Goal: Task Accomplishment & Management: Complete application form

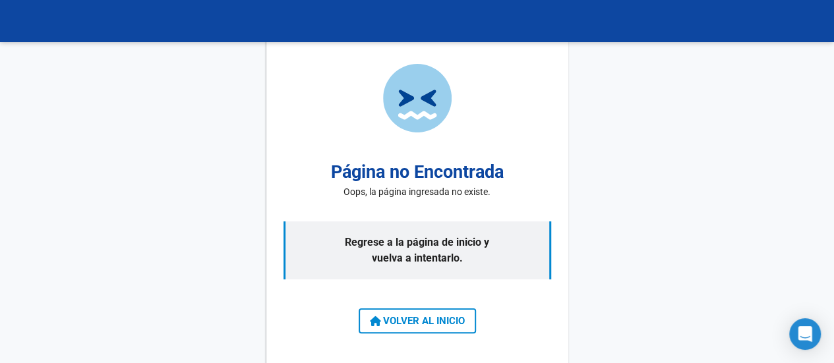
click at [388, 327] on button "VOLVER AL INICIO" at bounding box center [416, 320] width 117 height 25
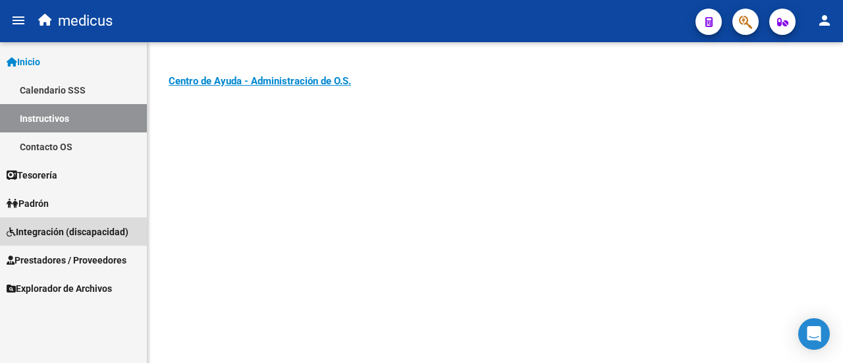
click at [55, 227] on span "Integración (discapacidad)" at bounding box center [68, 232] width 122 height 14
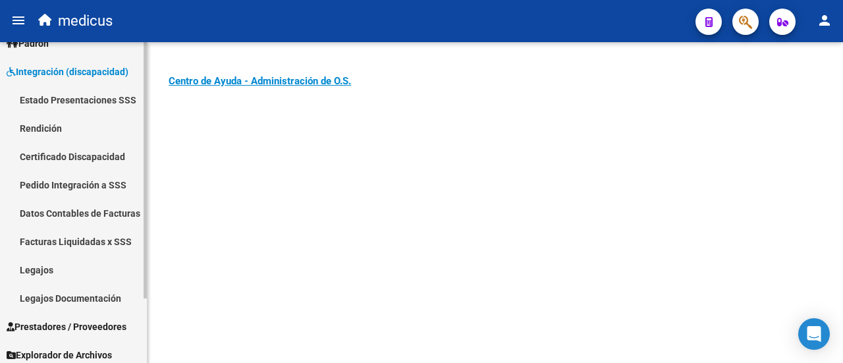
scroll to position [80, 0]
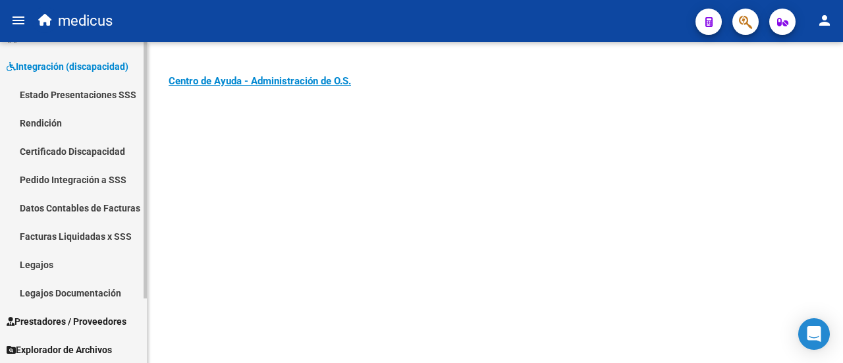
click at [62, 263] on link "Legajos" at bounding box center [73, 264] width 147 height 28
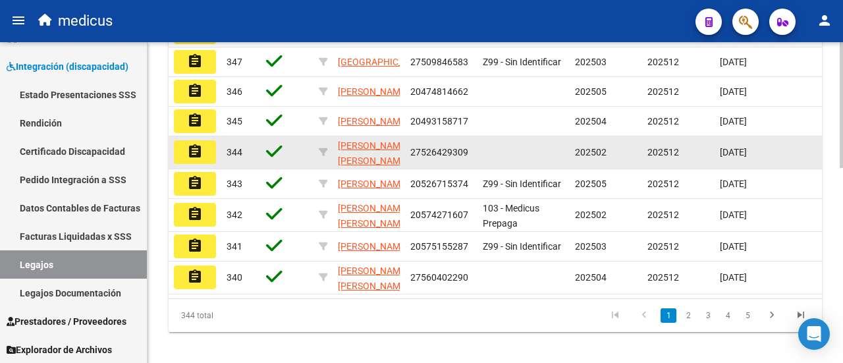
scroll to position [222, 0]
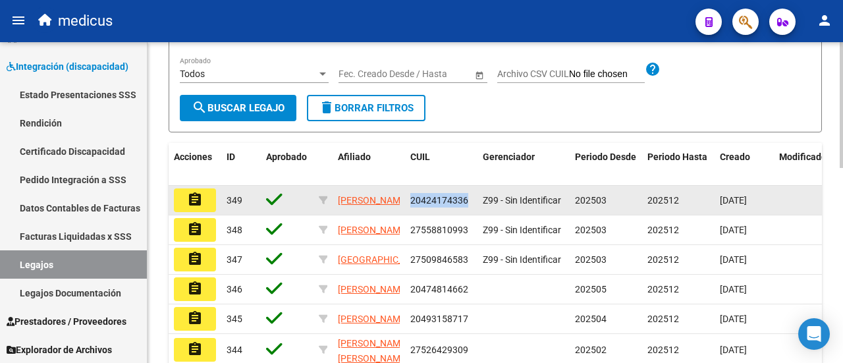
drag, startPoint x: 411, startPoint y: 237, endPoint x: 473, endPoint y: 237, distance: 62.6
click at [473, 215] on datatable-body-cell "20424174336" at bounding box center [441, 200] width 72 height 29
copy span "20424174336"
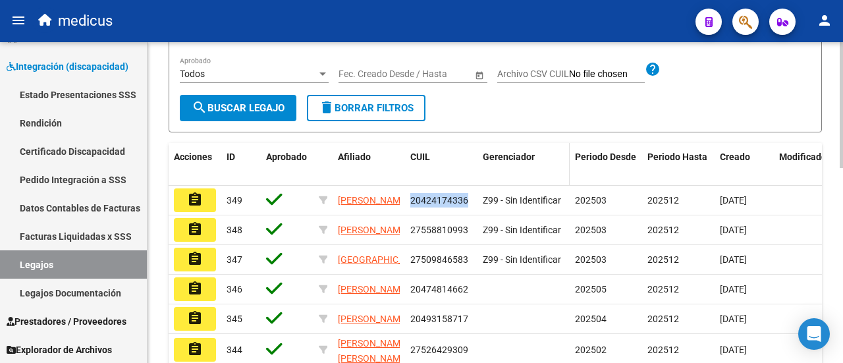
copy span "20424174336"
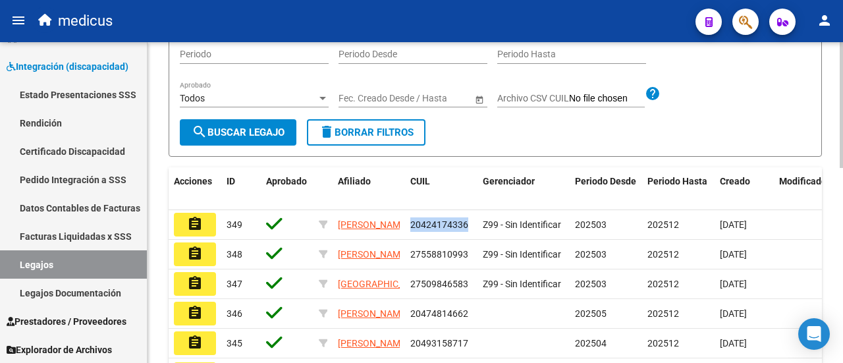
scroll to position [0, 0]
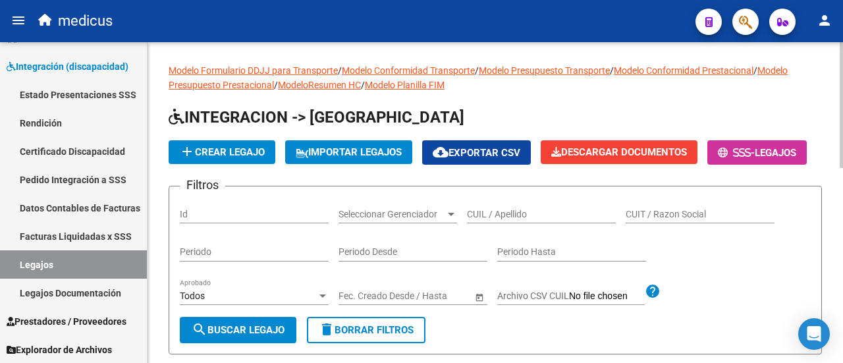
click at [492, 220] on input "CUIL / Apellido" at bounding box center [541, 214] width 149 height 11
paste input "20588722539"
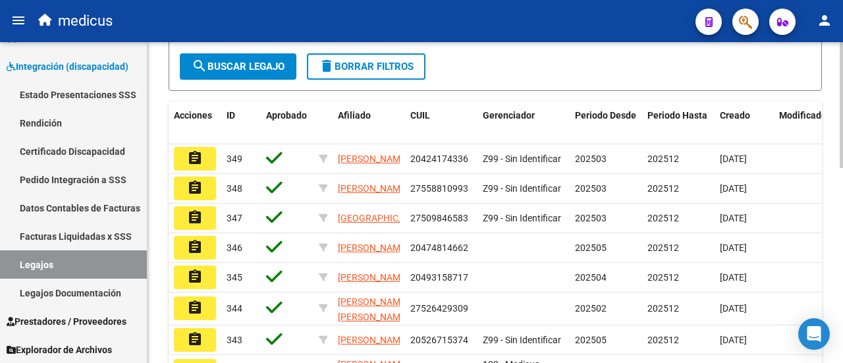
type input "20588722539"
click at [280, 72] on span "search Buscar Legajo" at bounding box center [238, 67] width 93 height 12
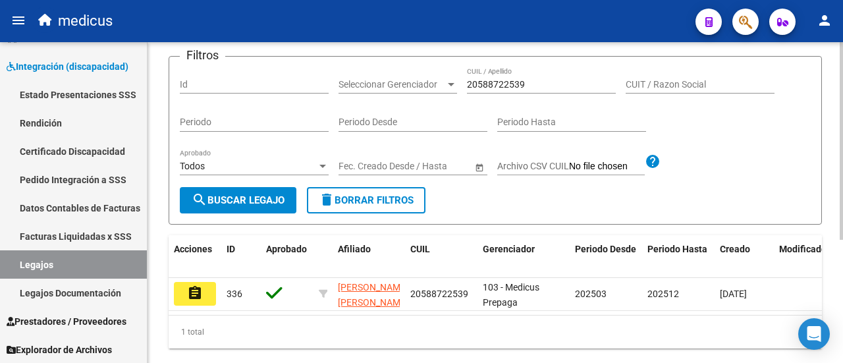
scroll to position [69, 0]
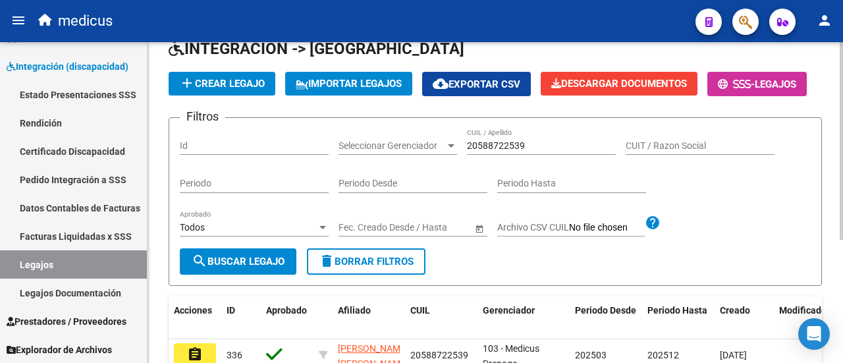
click at [343, 275] on button "delete Borrar Filtros" at bounding box center [366, 261] width 119 height 26
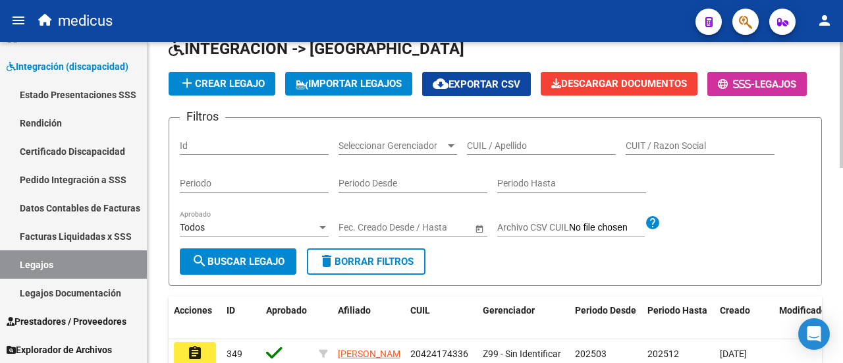
click at [532, 152] on input "CUIL / Apellido" at bounding box center [541, 145] width 149 height 11
paste input "27582521013"
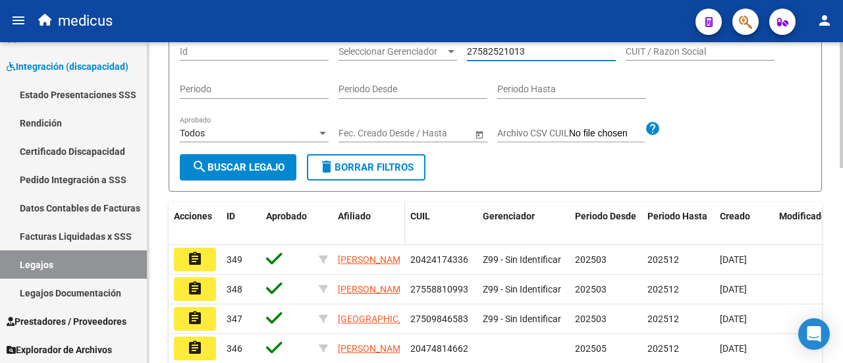
scroll to position [200, 0]
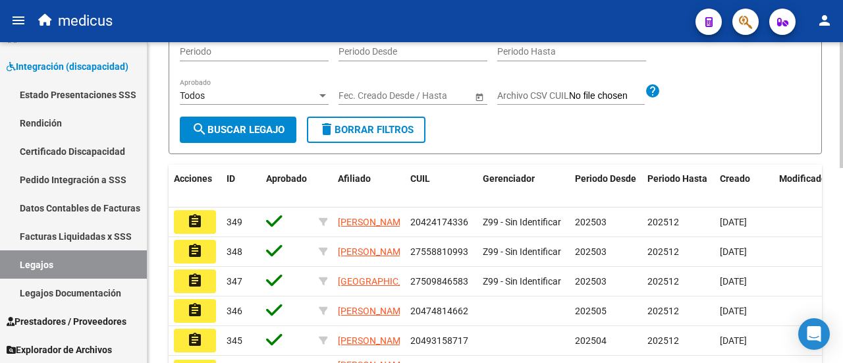
type input "27582521013"
click at [283, 154] on form "Filtros Id Seleccionar Gerenciador Seleccionar Gerenciador 27582521013 CUIL / A…" at bounding box center [496, 70] width 654 height 169
click at [282, 136] on span "search Buscar Legajo" at bounding box center [238, 130] width 93 height 12
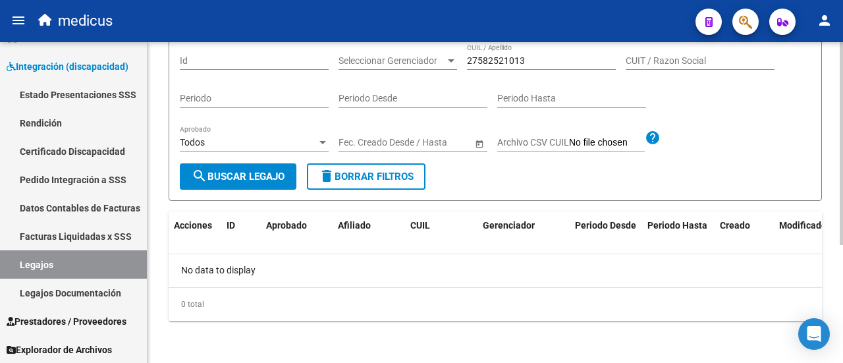
scroll to position [54, 0]
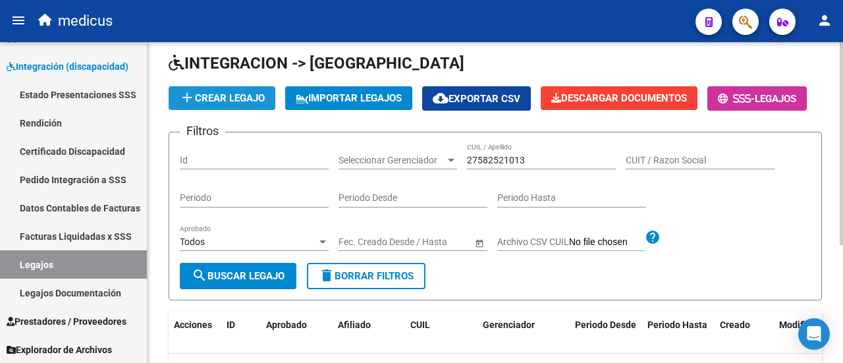
click at [237, 97] on span "add Crear Legajo" at bounding box center [222, 98] width 86 height 12
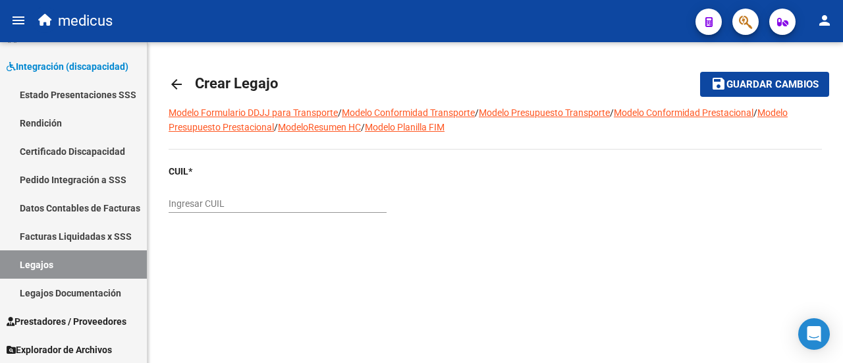
click at [285, 206] on input "Ingresar CUIL" at bounding box center [278, 203] width 218 height 11
paste input "27-58252101-3"
type input "27-58252101-3"
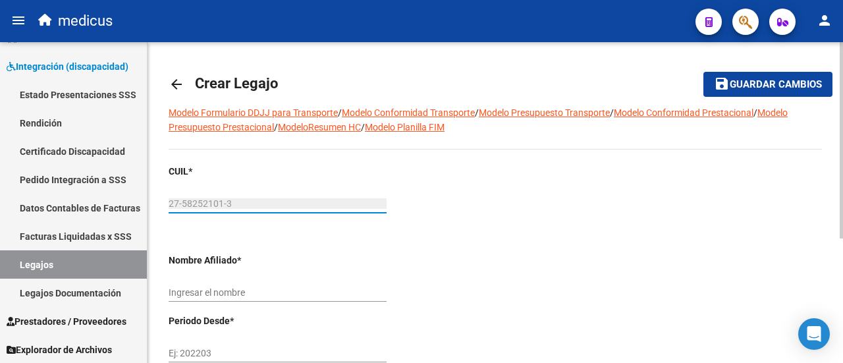
type input "CORDOBA [PERSON_NAME]"
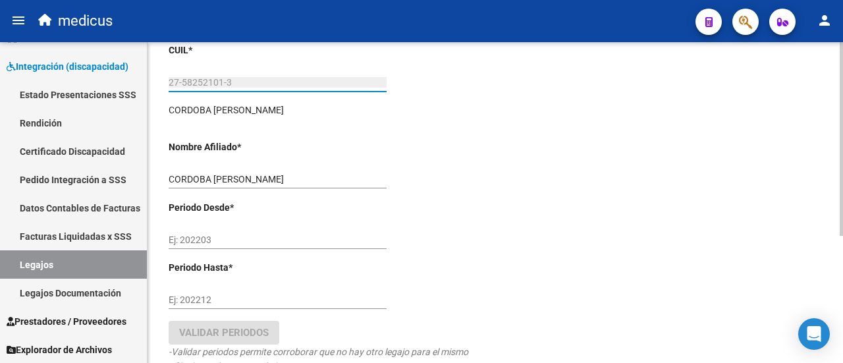
scroll to position [132, 0]
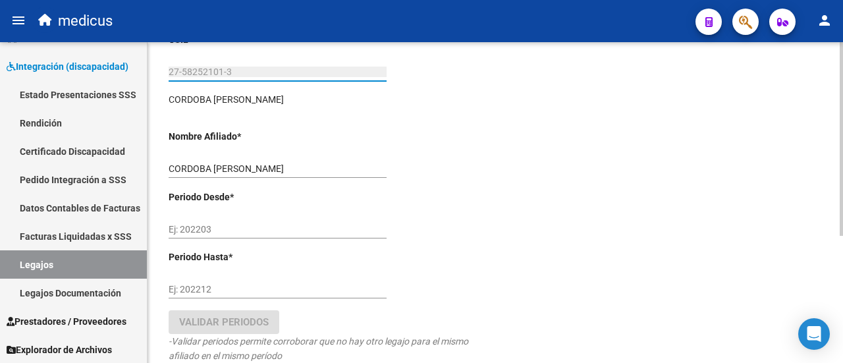
type input "27-58252101-3"
click at [217, 227] on input "Ej: 202203" at bounding box center [278, 229] width 218 height 11
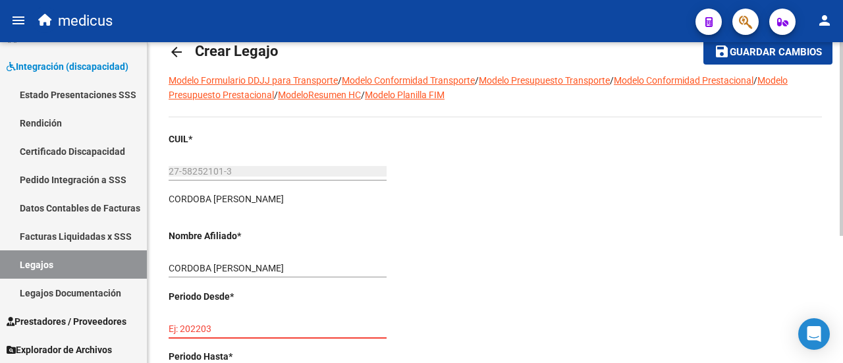
scroll to position [0, 0]
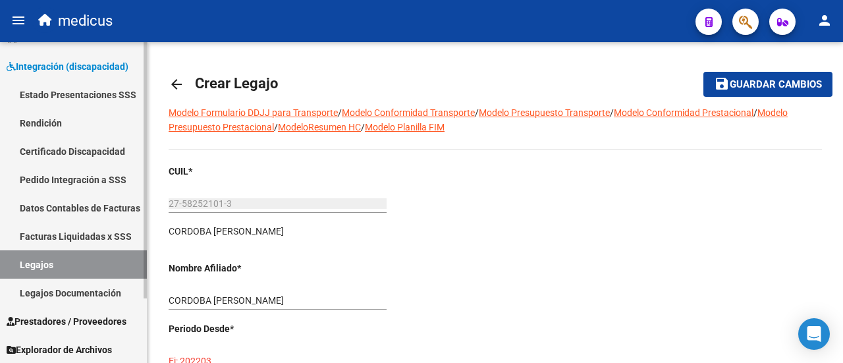
click at [56, 264] on link "Legajos" at bounding box center [73, 264] width 147 height 28
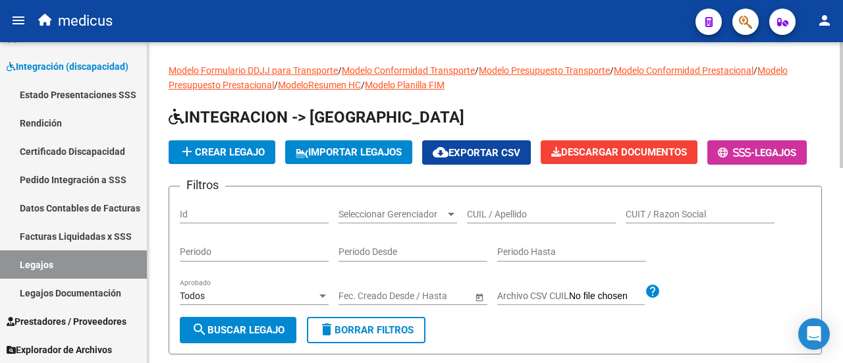
click at [492, 223] on div "CUIL / Apellido" at bounding box center [541, 210] width 149 height 26
paste input "20557575236"
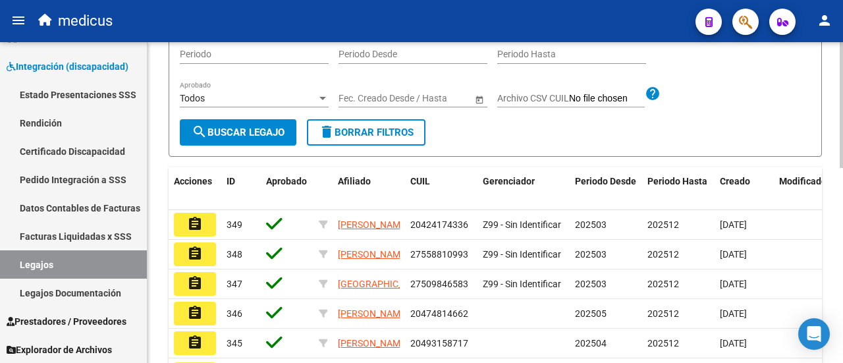
type input "20557575236"
click at [233, 146] on button "search Buscar Legajo" at bounding box center [238, 132] width 117 height 26
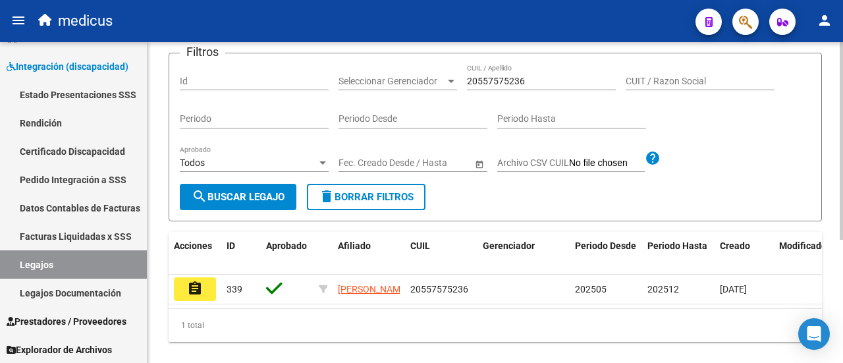
scroll to position [66, 0]
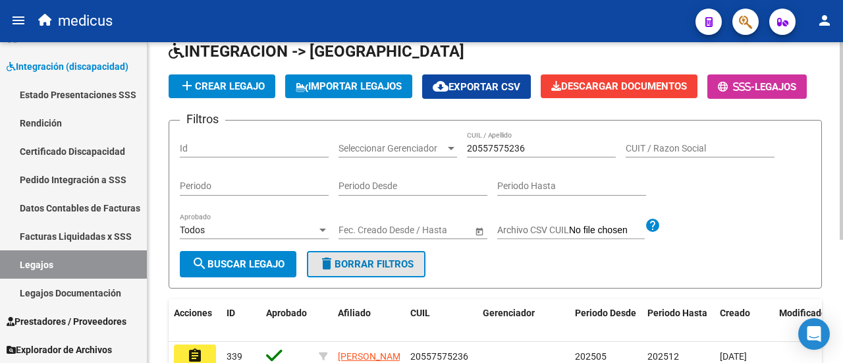
click at [407, 270] on span "delete Borrar Filtros" at bounding box center [366, 264] width 95 height 12
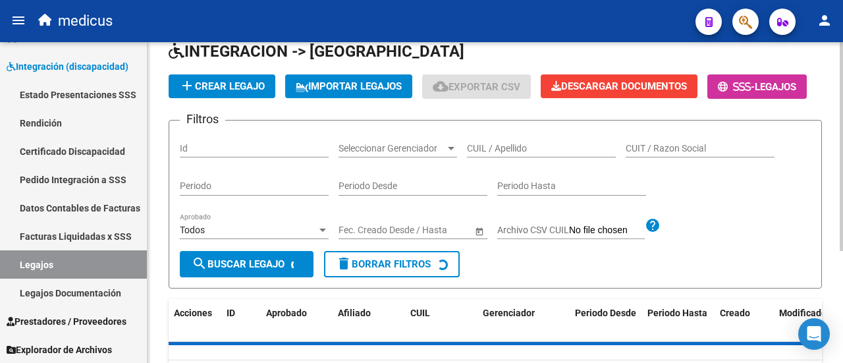
click at [516, 154] on input "CUIL / Apellido" at bounding box center [541, 148] width 149 height 11
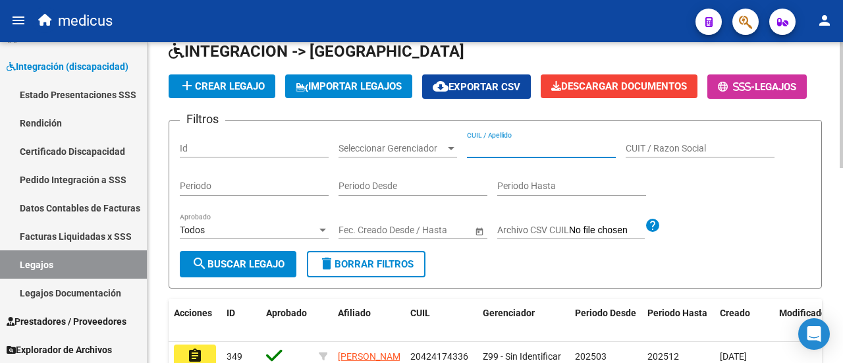
paste input "27560402290"
type input "27560402290"
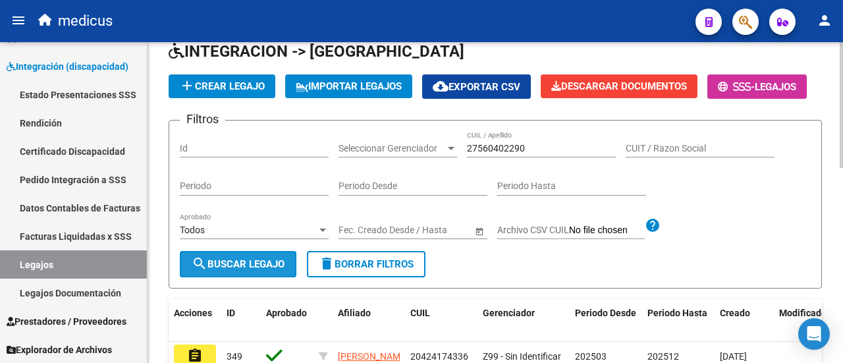
click at [250, 270] on span "search Buscar Legajo" at bounding box center [238, 264] width 93 height 12
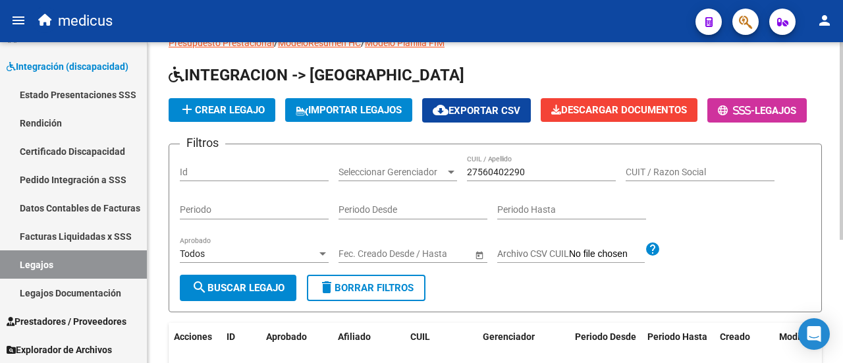
scroll to position [0, 0]
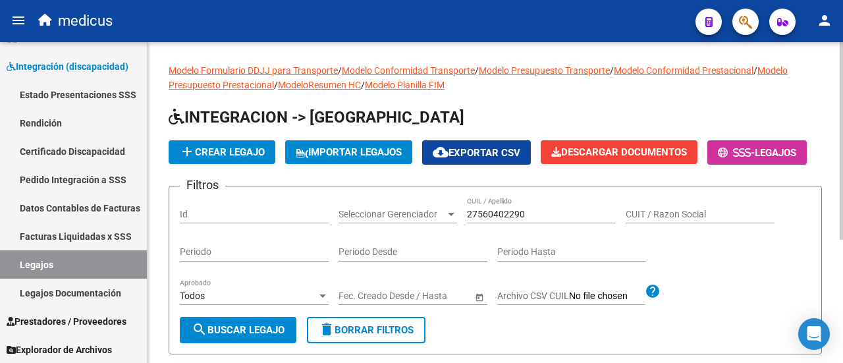
click at [411, 343] on button "delete Borrar Filtros" at bounding box center [366, 330] width 119 height 26
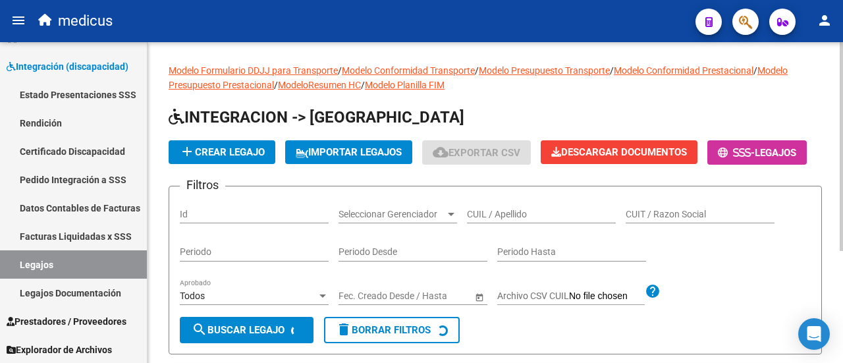
click at [525, 220] on input "CUIL / Apellido" at bounding box center [541, 214] width 149 height 11
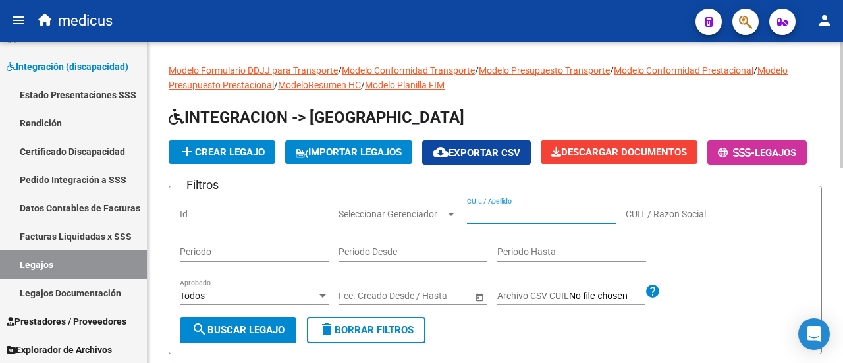
paste input "20565803973"
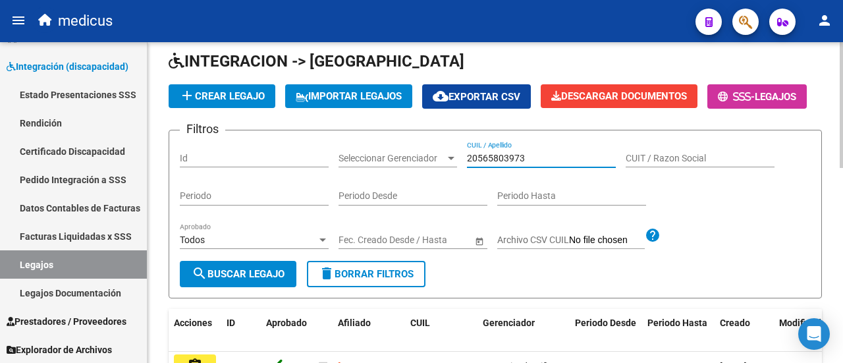
scroll to position [132, 0]
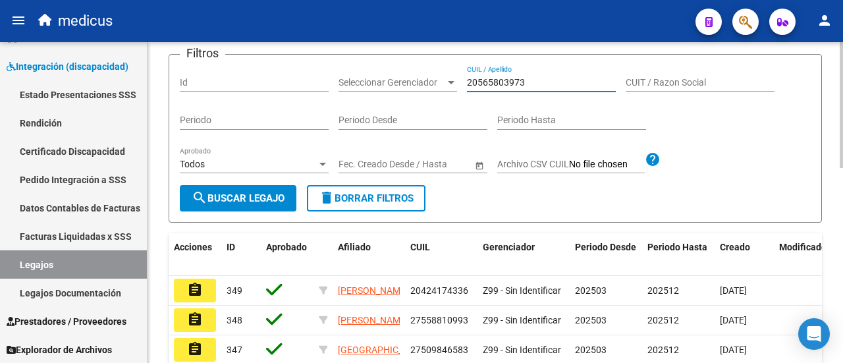
type input "20565803973"
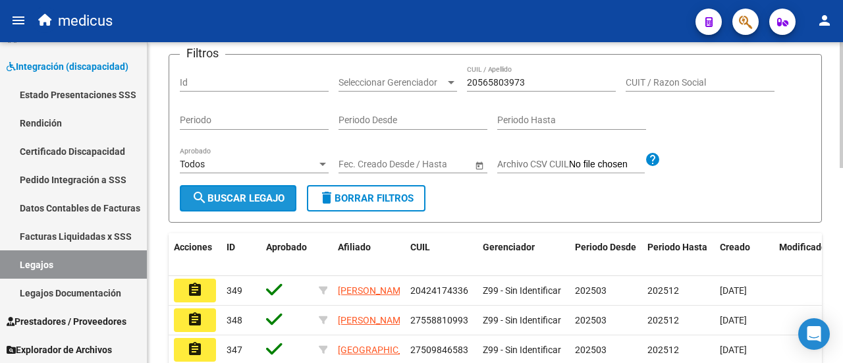
click at [248, 204] on span "search Buscar Legajo" at bounding box center [238, 198] width 93 height 12
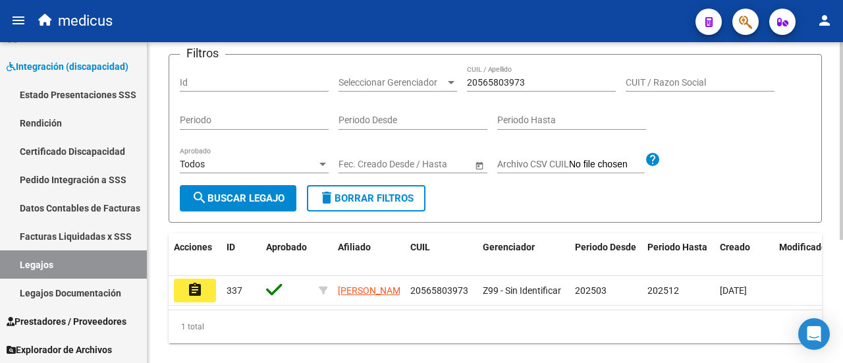
click at [368, 204] on span "delete Borrar Filtros" at bounding box center [366, 198] width 95 height 12
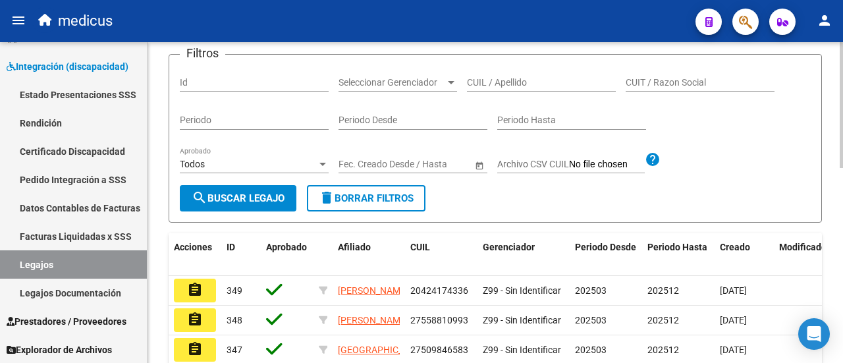
click at [496, 92] on div "CUIL / Apellido" at bounding box center [541, 78] width 149 height 26
paste input "20575155287"
type input "20575155287"
click at [215, 212] on button "search Buscar Legajo" at bounding box center [238, 198] width 117 height 26
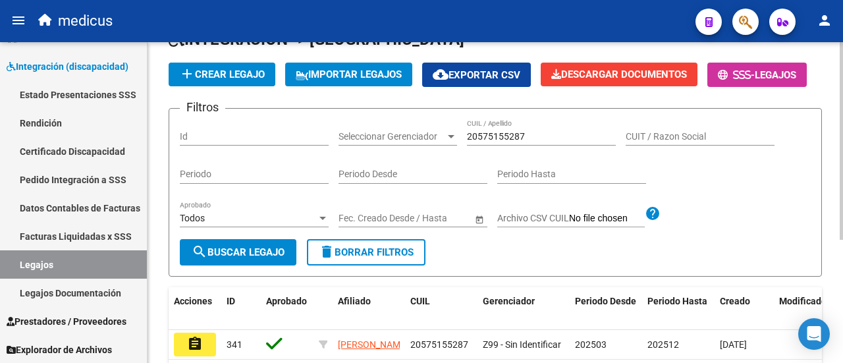
scroll to position [66, 0]
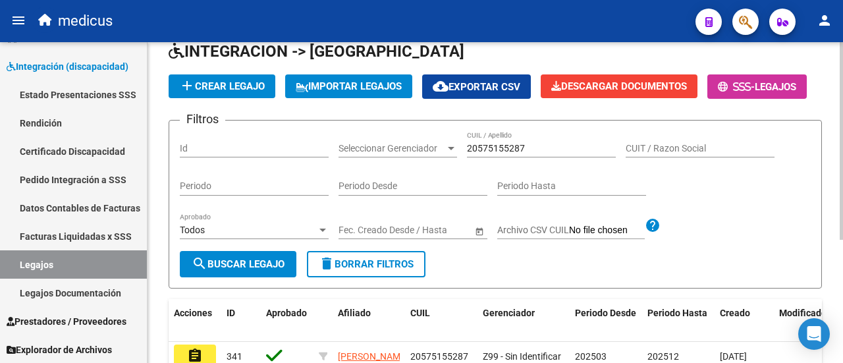
click at [395, 270] on span "delete Borrar Filtros" at bounding box center [366, 264] width 95 height 12
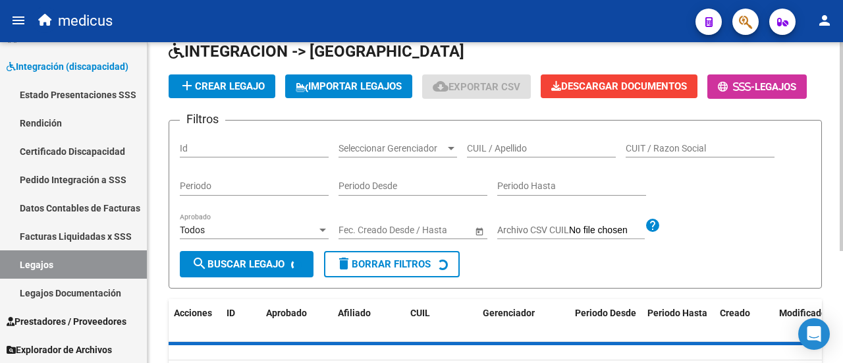
click at [494, 154] on input "CUIL / Apellido" at bounding box center [541, 148] width 149 height 11
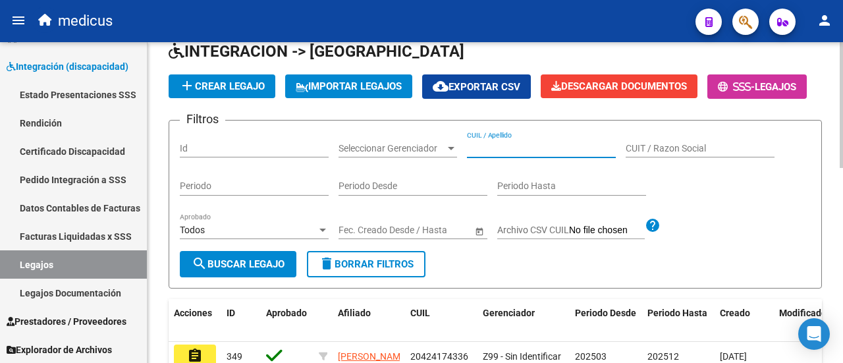
paste input "23525298639"
type input "23525298639"
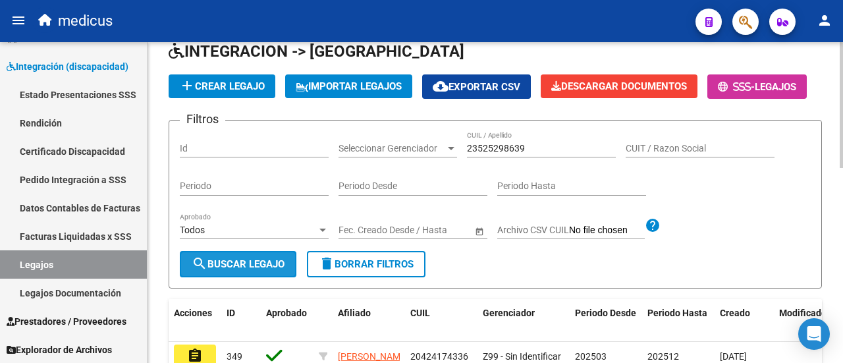
click at [266, 277] on button "search Buscar Legajo" at bounding box center [238, 264] width 117 height 26
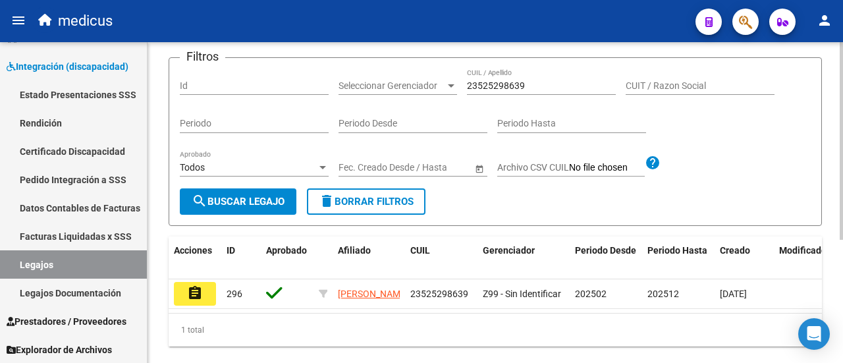
scroll to position [198, 0]
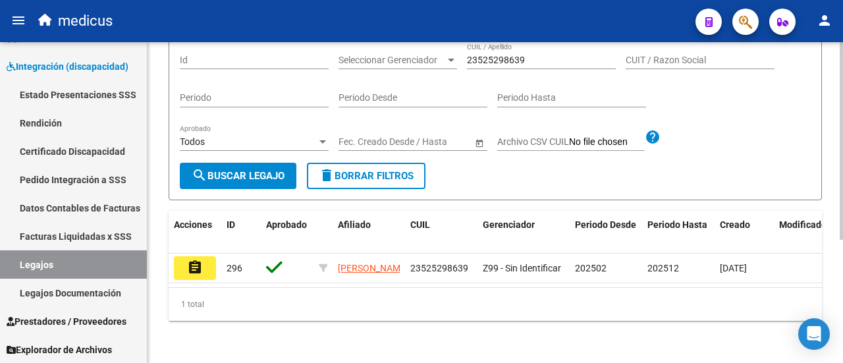
click at [408, 170] on span "delete Borrar Filtros" at bounding box center [366, 176] width 95 height 12
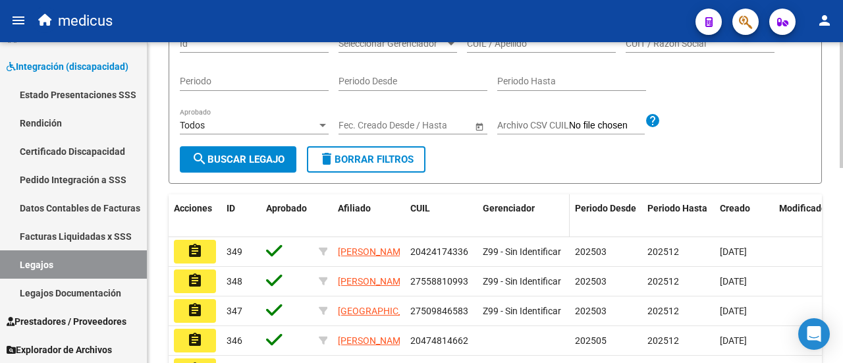
scroll to position [66, 0]
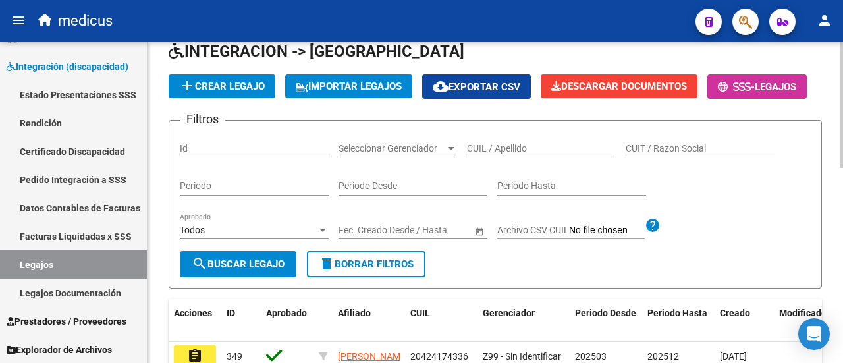
click at [483, 154] on input "CUIL / Apellido" at bounding box center [541, 148] width 149 height 11
paste input "20575117865"
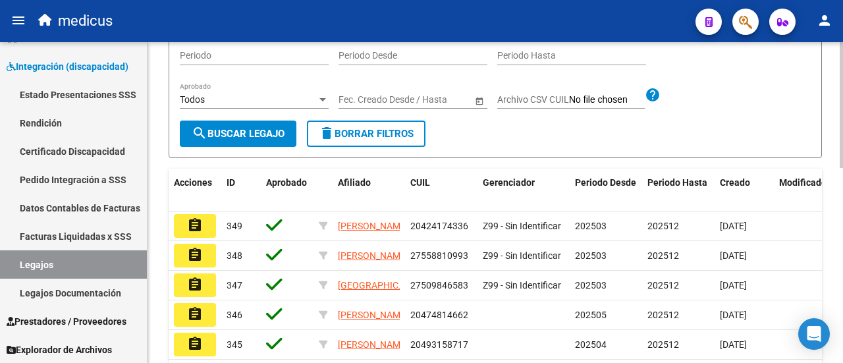
scroll to position [198, 0]
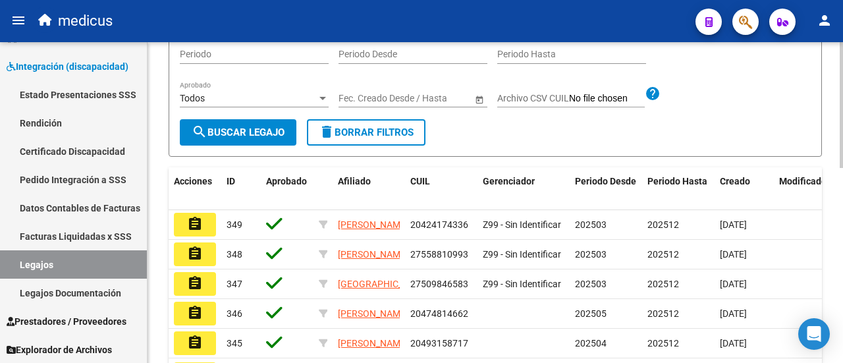
type input "20575117865"
click at [227, 138] on span "search Buscar Legajo" at bounding box center [238, 133] width 93 height 12
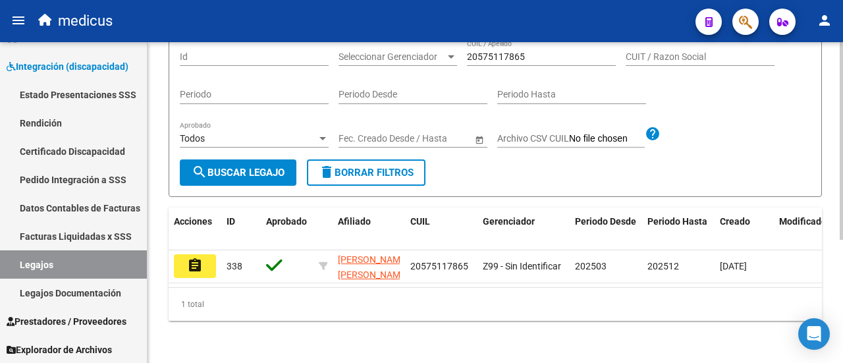
click at [382, 171] on button "delete Borrar Filtros" at bounding box center [366, 172] width 119 height 26
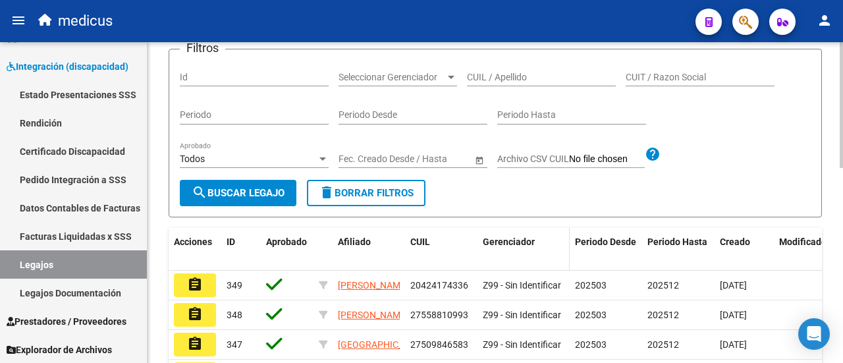
scroll to position [66, 0]
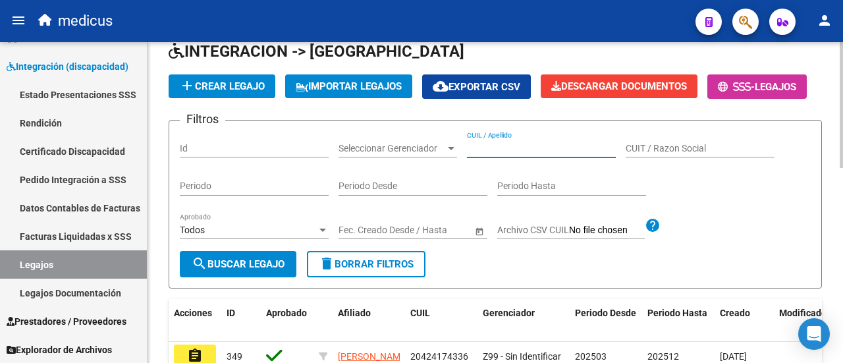
click at [509, 154] on input "CUIL / Apellido" at bounding box center [541, 148] width 149 height 11
paste input "20526715374"
type input "20526715374"
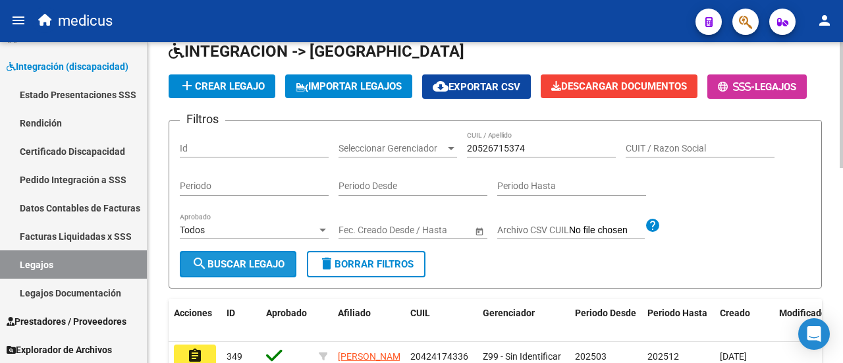
click at [264, 277] on button "search Buscar Legajo" at bounding box center [238, 264] width 117 height 26
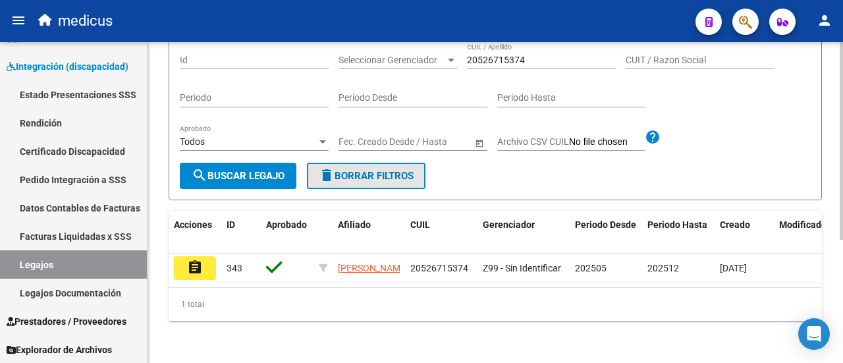
click at [409, 163] on button "delete Borrar Filtros" at bounding box center [366, 176] width 119 height 26
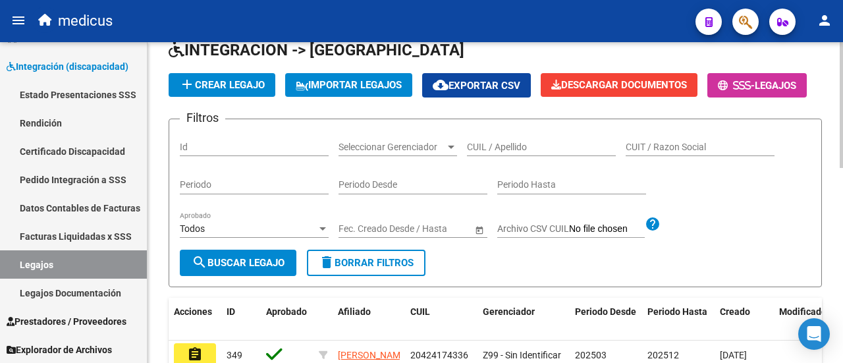
scroll to position [66, 0]
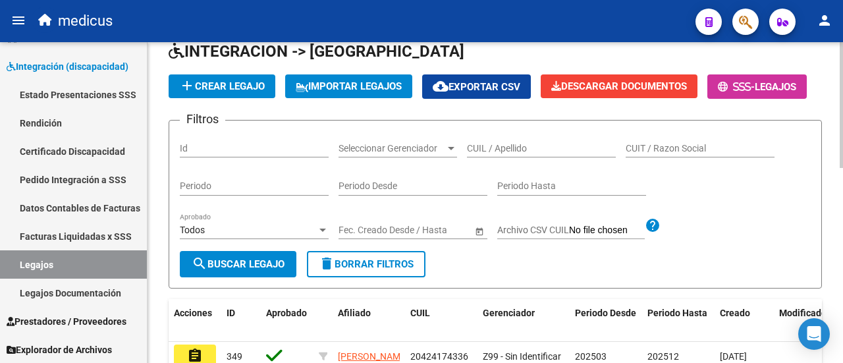
click at [482, 154] on input "CUIL / Apellido" at bounding box center [541, 148] width 149 height 11
paste input "27526429309"
drag, startPoint x: 482, startPoint y: 186, endPoint x: 461, endPoint y: 200, distance: 24.3
click at [465, 197] on div "Filtros Id Seleccionar Gerenciador Seleccionar Gerenciador 27526429309 CUIL / A…" at bounding box center [495, 191] width 631 height 120
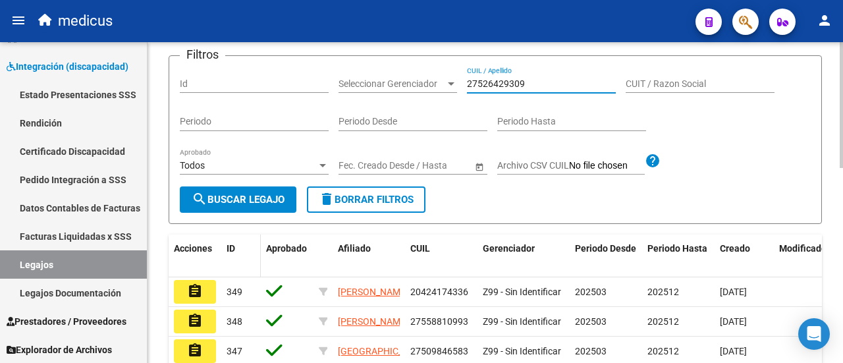
scroll to position [198, 0]
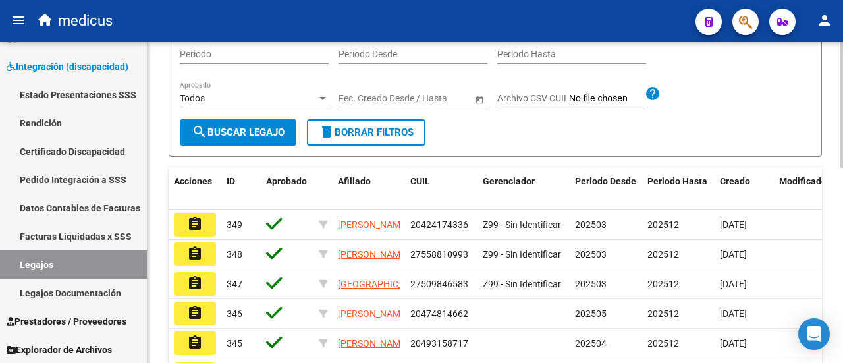
type input "27526429309"
click at [258, 138] on span "search Buscar Legajo" at bounding box center [238, 133] width 93 height 12
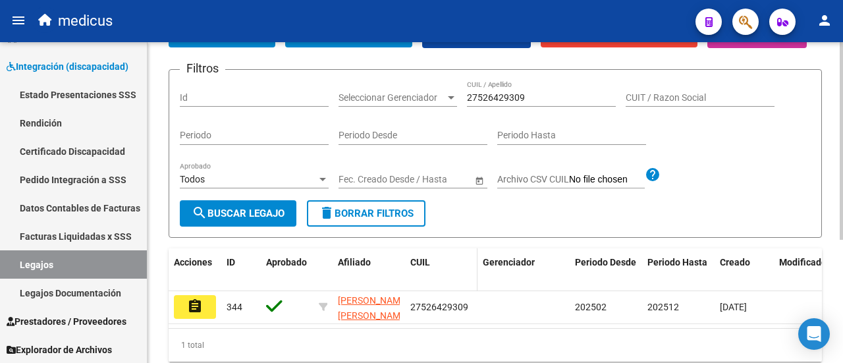
scroll to position [66, 0]
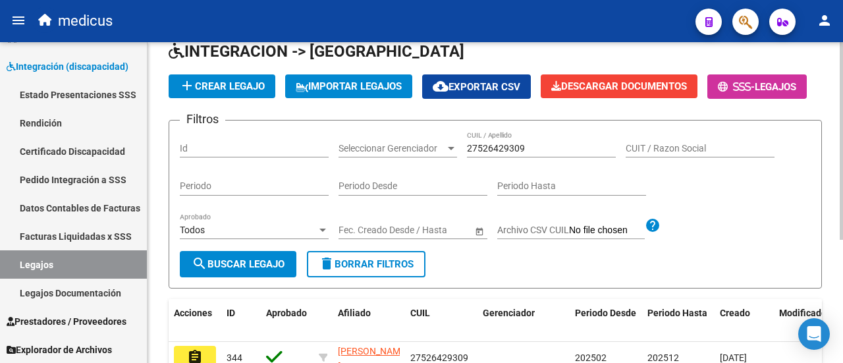
click at [393, 270] on span "delete Borrar Filtros" at bounding box center [366, 264] width 95 height 12
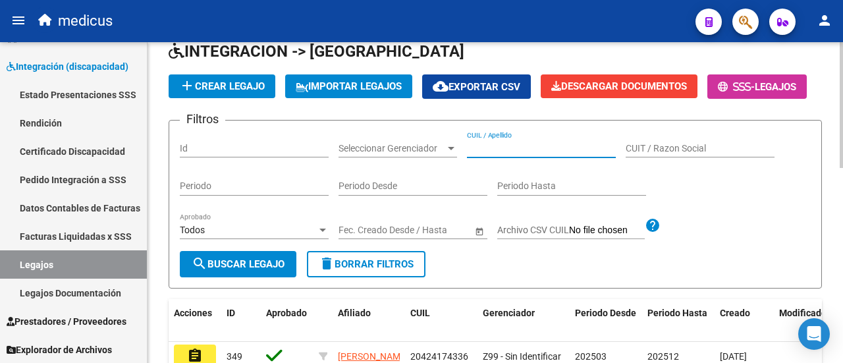
click at [503, 154] on input "CUIL / Apellido" at bounding box center [541, 148] width 149 height 11
paste input "20493158717"
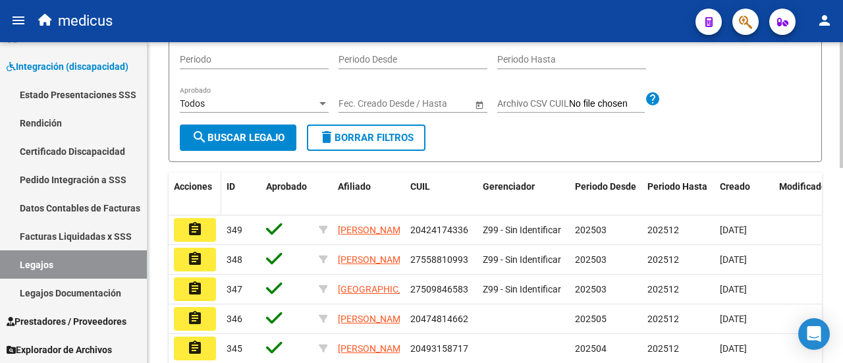
scroll to position [198, 0]
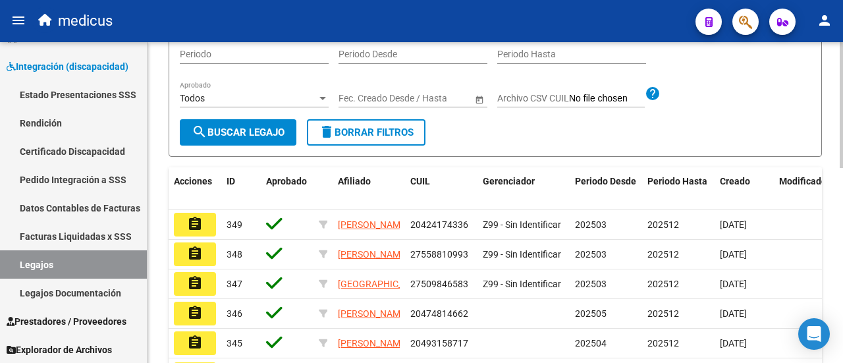
type input "20493158717"
click at [228, 138] on span "search Buscar Legajo" at bounding box center [238, 133] width 93 height 12
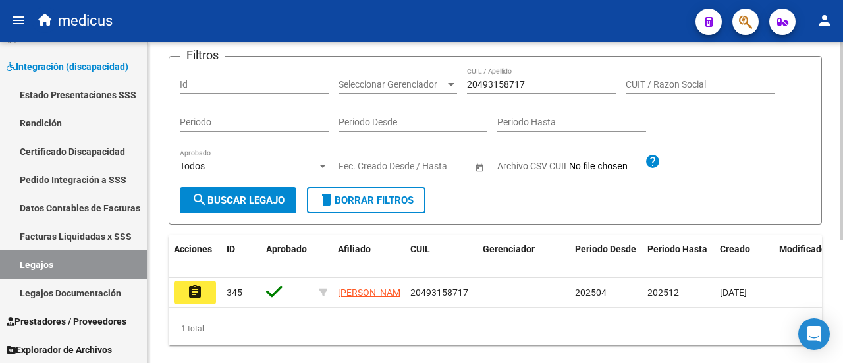
scroll to position [66, 0]
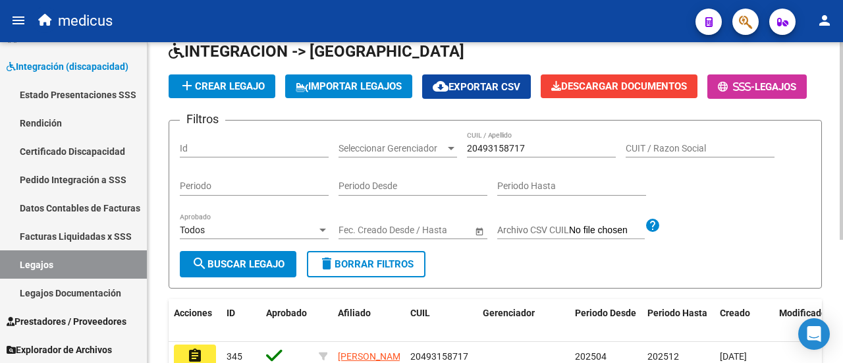
click at [402, 270] on span "delete Borrar Filtros" at bounding box center [366, 264] width 95 height 12
click at [510, 154] on input "CUIL / Apellido" at bounding box center [541, 148] width 149 height 11
paste input "20493158717"
type input "20493158717"
click at [224, 277] on button "search Buscar Legajo" at bounding box center [238, 264] width 117 height 26
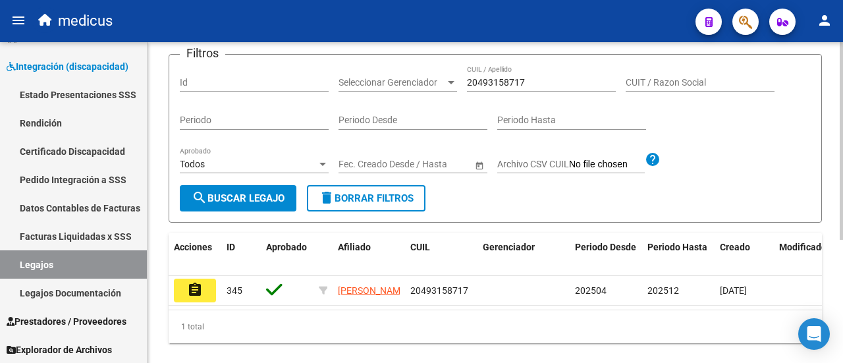
scroll to position [3, 0]
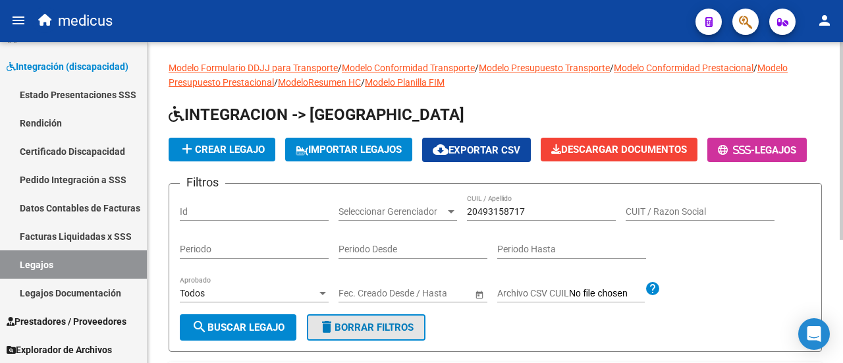
click at [387, 341] on button "delete Borrar Filtros" at bounding box center [366, 327] width 119 height 26
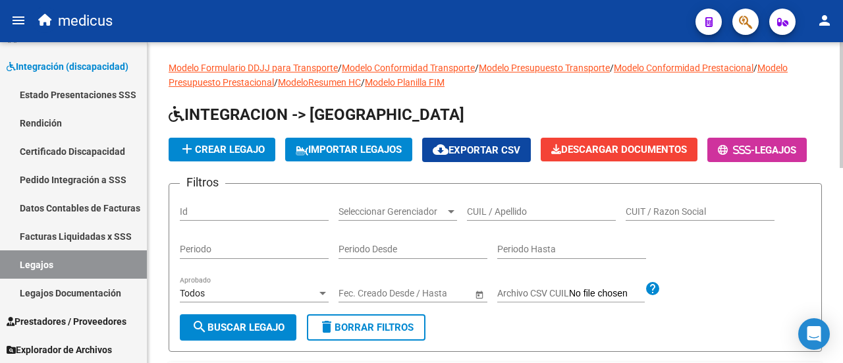
click at [488, 217] on input "CUIL / Apellido" at bounding box center [541, 211] width 149 height 11
paste input "20474814662"
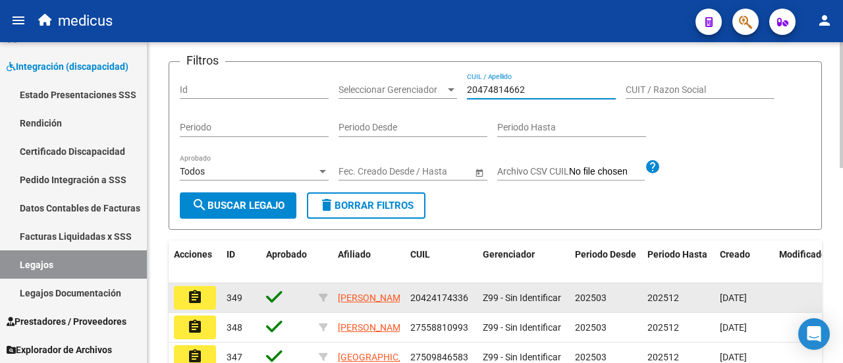
scroll to position [200, 0]
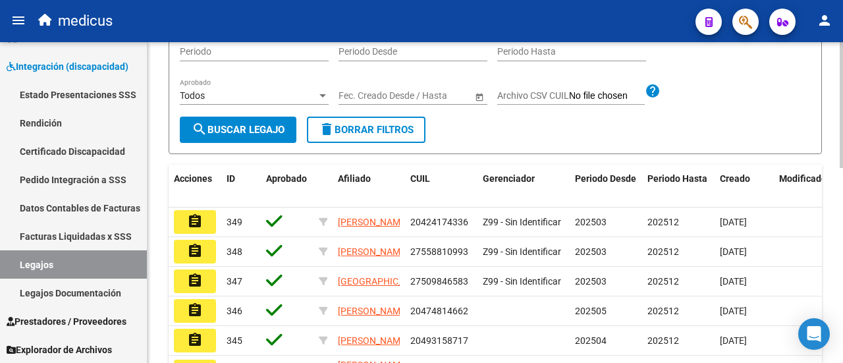
type input "20474814662"
click at [274, 136] on span "search Buscar Legajo" at bounding box center [238, 130] width 93 height 12
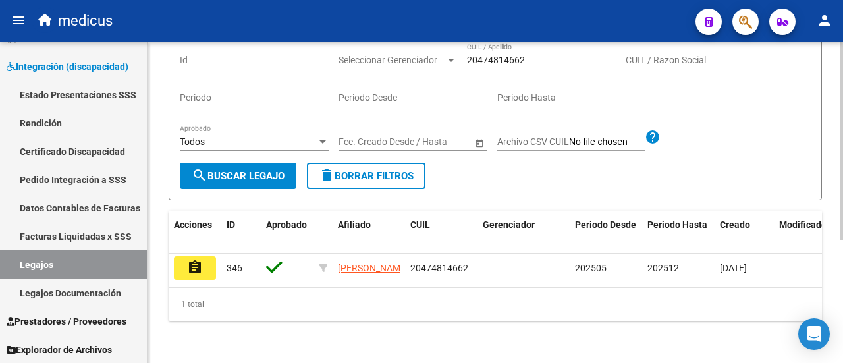
click at [386, 170] on span "delete Borrar Filtros" at bounding box center [366, 176] width 95 height 12
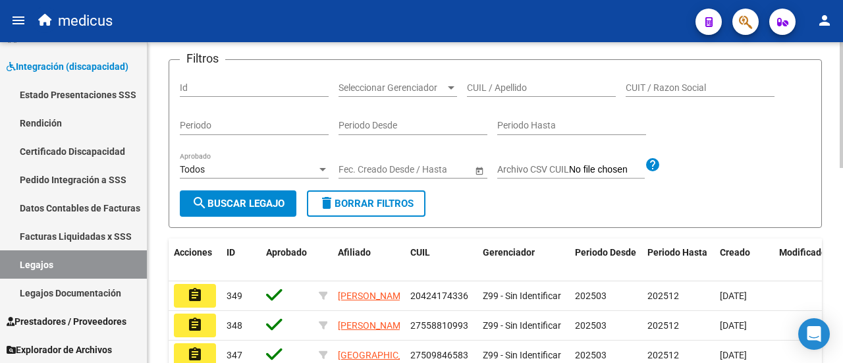
scroll to position [69, 0]
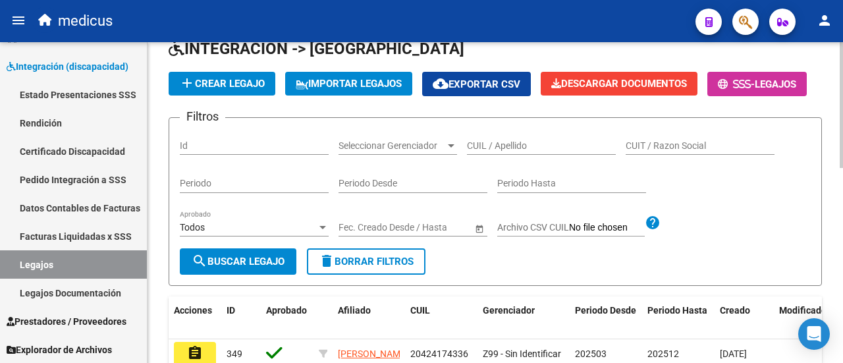
click at [498, 152] on input "CUIL / Apellido" at bounding box center [541, 145] width 149 height 11
paste input "27509846583"
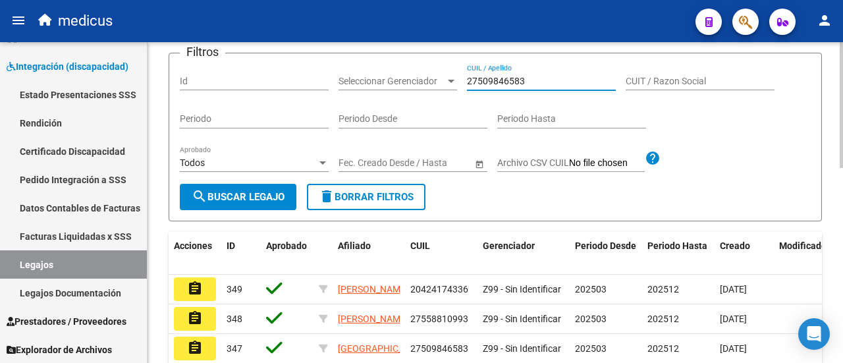
scroll to position [200, 0]
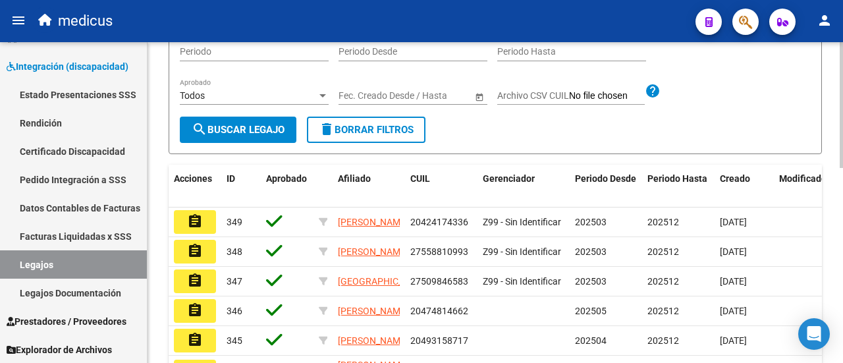
type input "27509846583"
click at [232, 136] on span "search Buscar Legajo" at bounding box center [238, 130] width 93 height 12
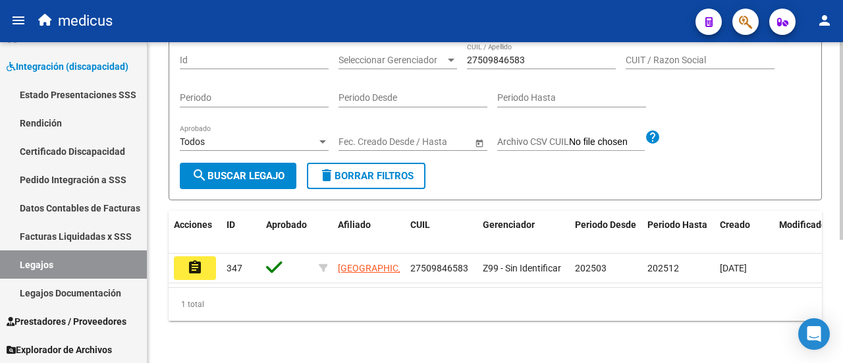
scroll to position [69, 0]
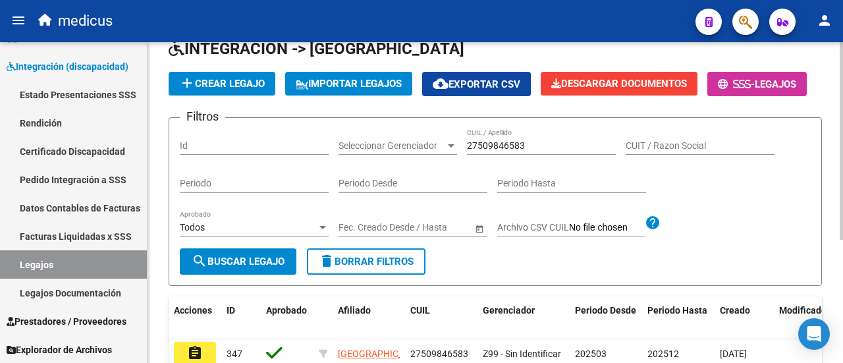
click at [407, 268] on span "delete Borrar Filtros" at bounding box center [366, 262] width 95 height 12
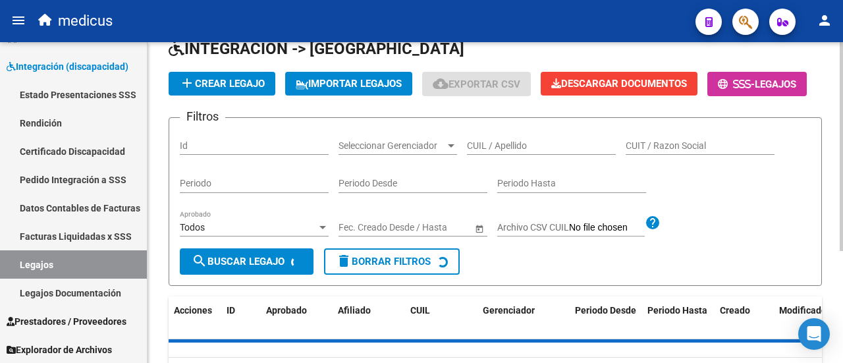
click at [496, 155] on div "CUIL / Apellido" at bounding box center [541, 141] width 149 height 26
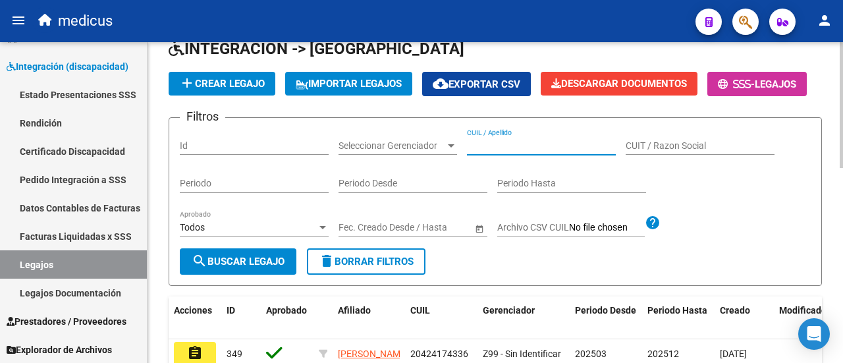
paste input "27558810993"
type input "27558810993"
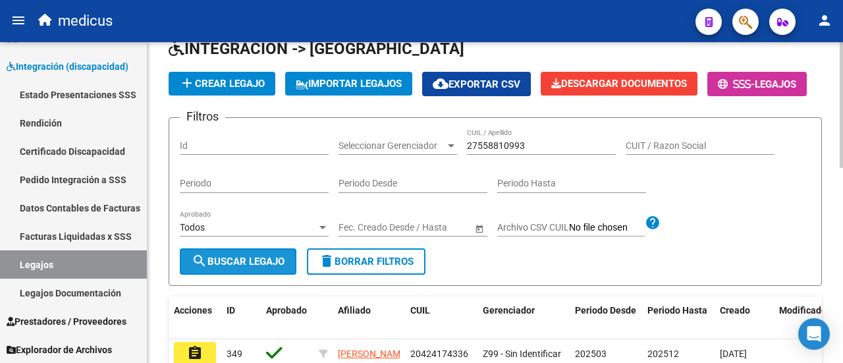
click at [271, 268] on span "search Buscar Legajo" at bounding box center [238, 262] width 93 height 12
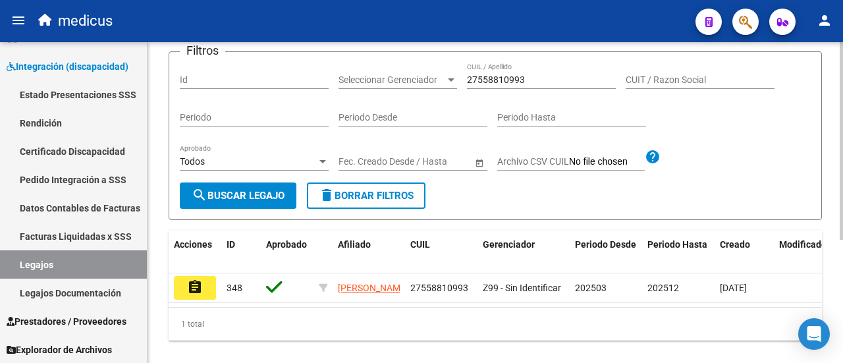
click at [409, 202] on span "delete Borrar Filtros" at bounding box center [366, 196] width 95 height 12
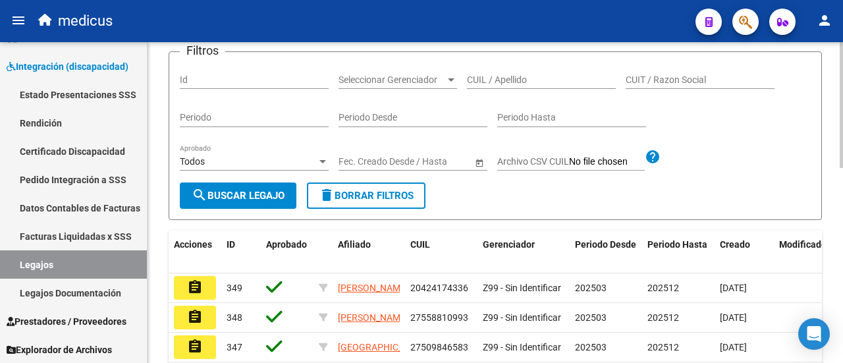
click at [486, 86] on input "CUIL / Apellido" at bounding box center [541, 79] width 149 height 11
paste input "20523278356"
type input "20523278356"
click at [256, 202] on span "search Buscar Legajo" at bounding box center [238, 196] width 93 height 12
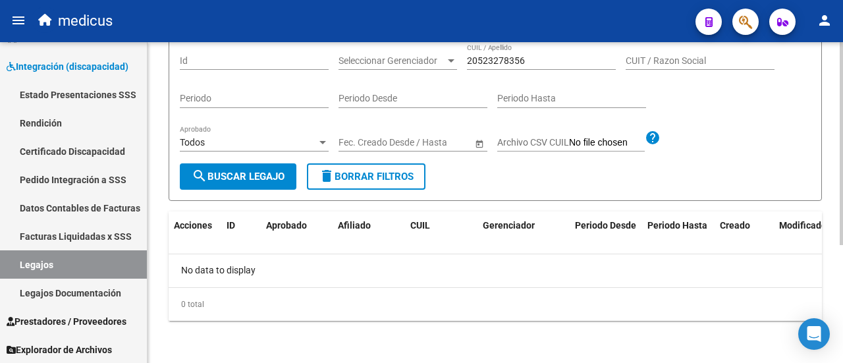
scroll to position [0, 0]
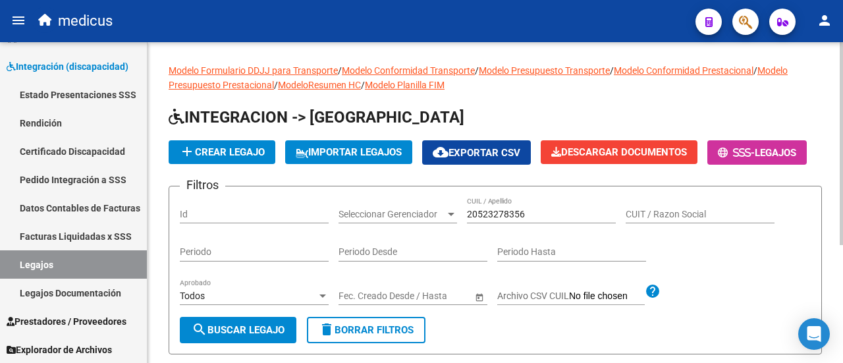
click at [492, 220] on input "20523278356" at bounding box center [541, 214] width 149 height 11
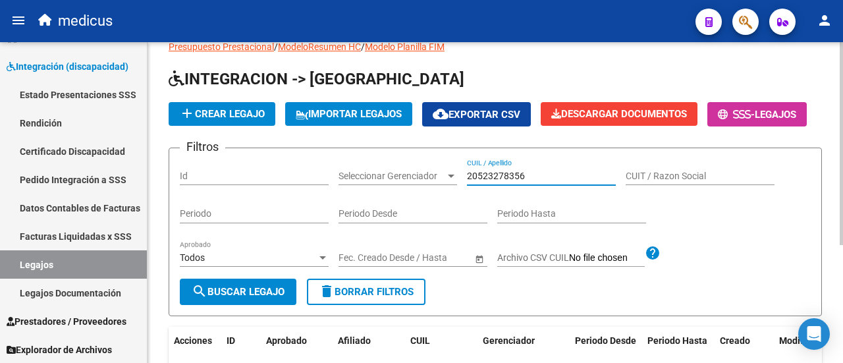
scroll to position [66, 0]
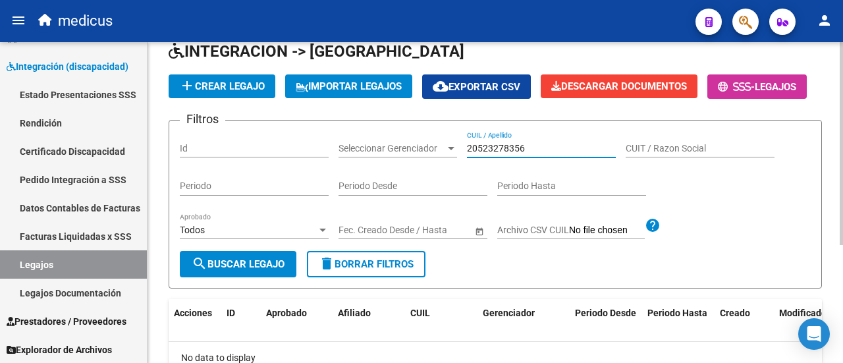
click at [377, 277] on button "delete Borrar Filtros" at bounding box center [366, 264] width 119 height 26
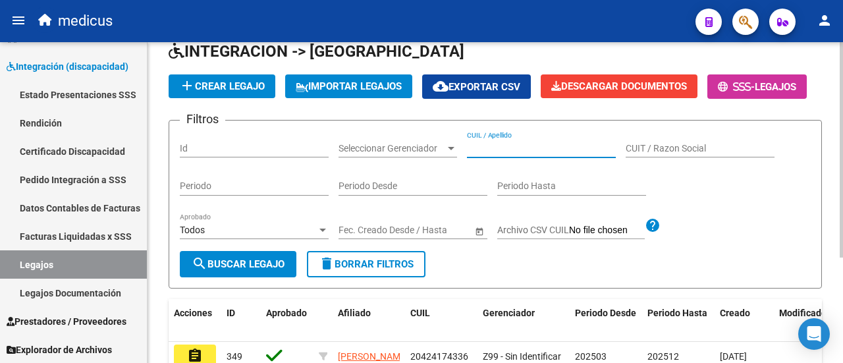
click at [504, 154] on input "CUIL / Apellido" at bounding box center [541, 148] width 149 height 11
paste input "20424174336"
type input "20424174336"
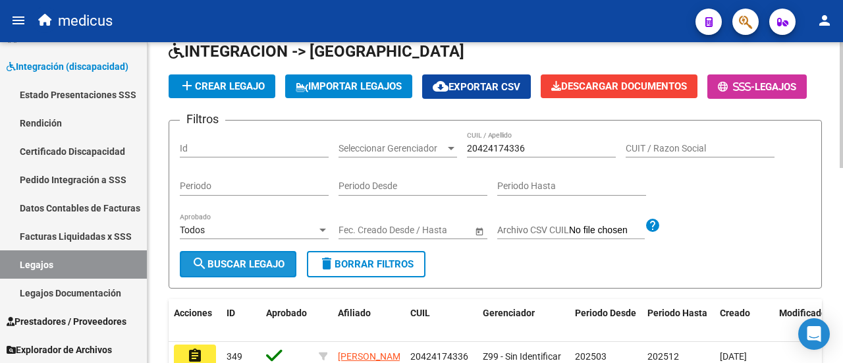
click at [261, 277] on button "search Buscar Legajo" at bounding box center [238, 264] width 117 height 26
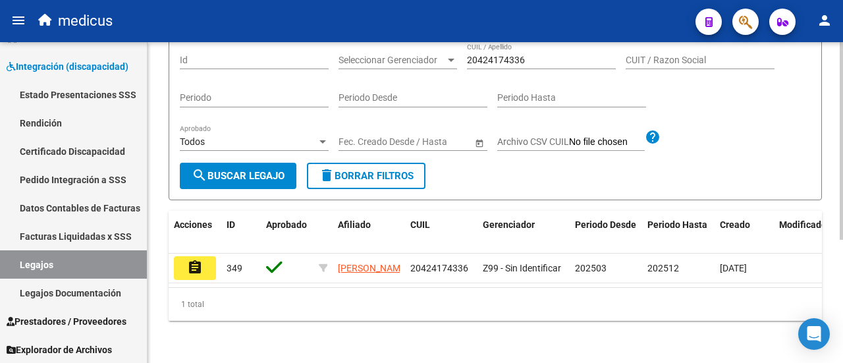
scroll to position [198, 0]
click at [402, 170] on span "delete Borrar Filtros" at bounding box center [366, 176] width 95 height 12
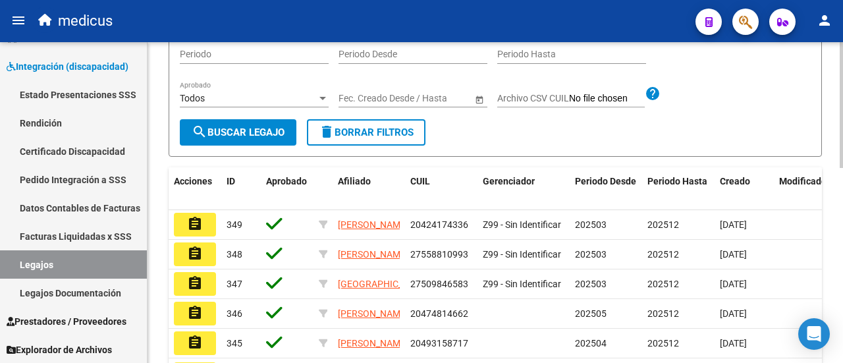
scroll to position [132, 0]
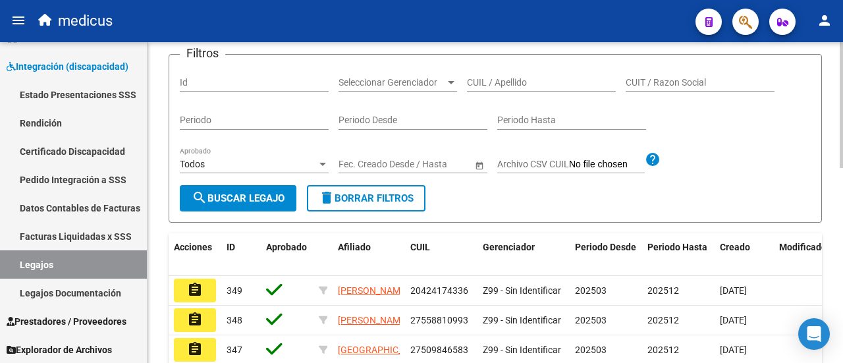
click at [503, 88] on input "CUIL / Apellido" at bounding box center [541, 82] width 149 height 11
paste input "27567218088"
type input "27567218088"
click at [210, 204] on span "search Buscar Legajo" at bounding box center [238, 198] width 93 height 12
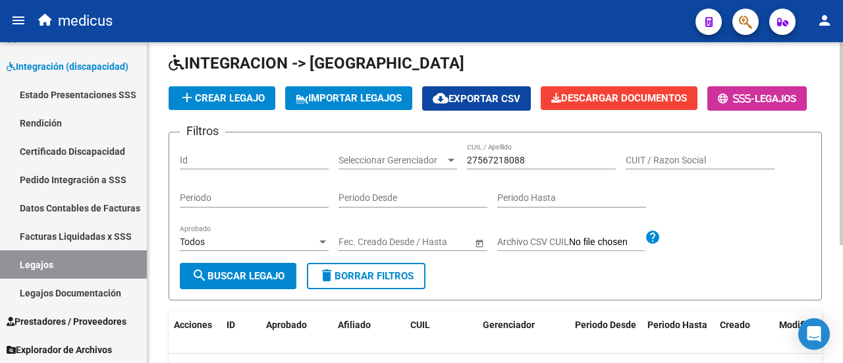
scroll to position [186, 0]
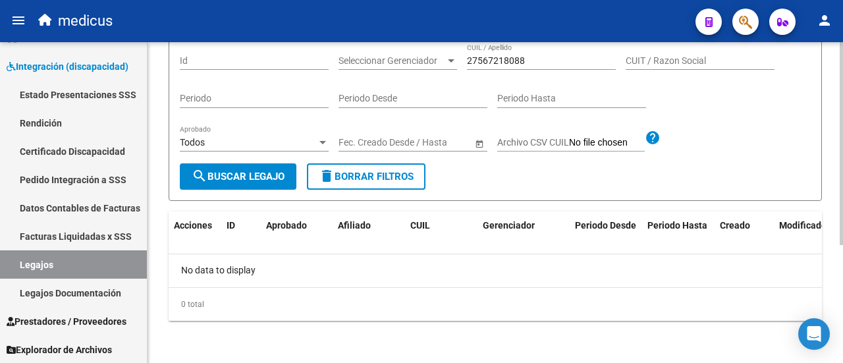
click at [270, 174] on span "search Buscar Legajo" at bounding box center [238, 177] width 93 height 12
click at [401, 180] on span "delete Borrar Filtros" at bounding box center [366, 177] width 95 height 12
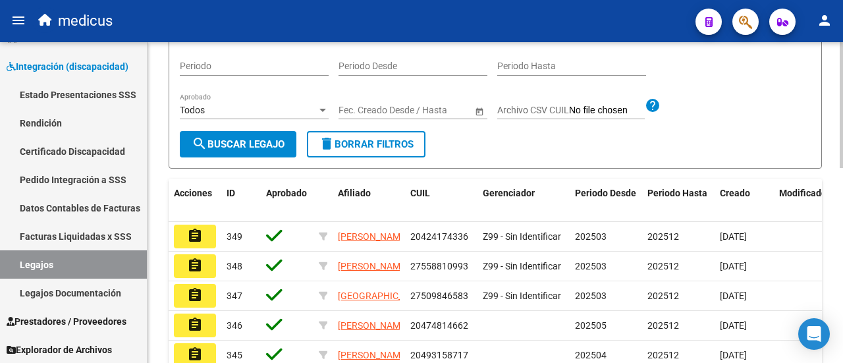
click at [517, 38] on div "CUIL / Apellido" at bounding box center [541, 24] width 149 height 26
paste input "27541672015"
type input "27541672015"
click at [289, 157] on button "search Buscar Legajo" at bounding box center [238, 144] width 117 height 26
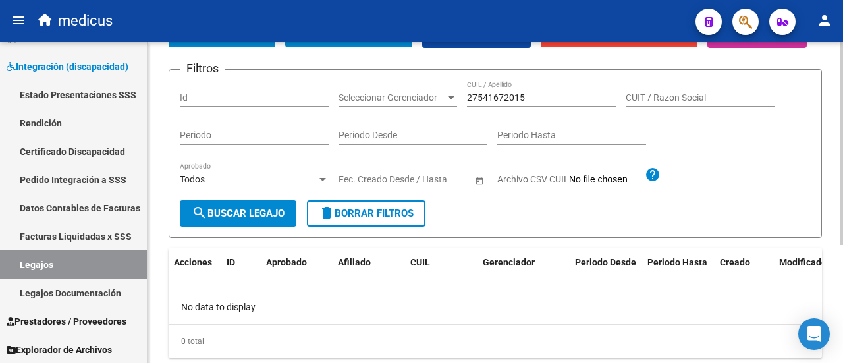
scroll to position [54, 0]
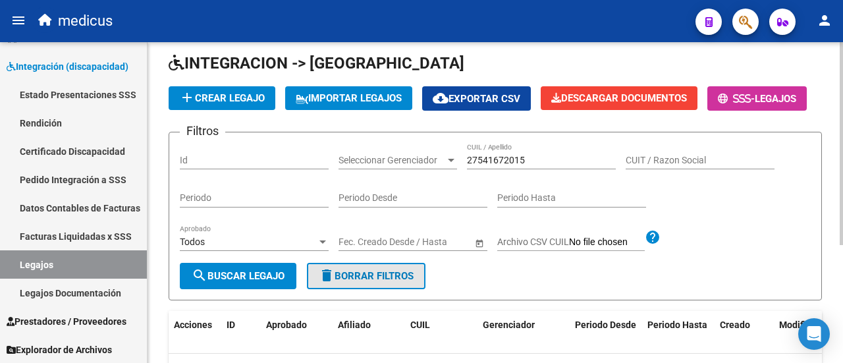
click at [395, 289] on button "delete Borrar Filtros" at bounding box center [366, 276] width 119 height 26
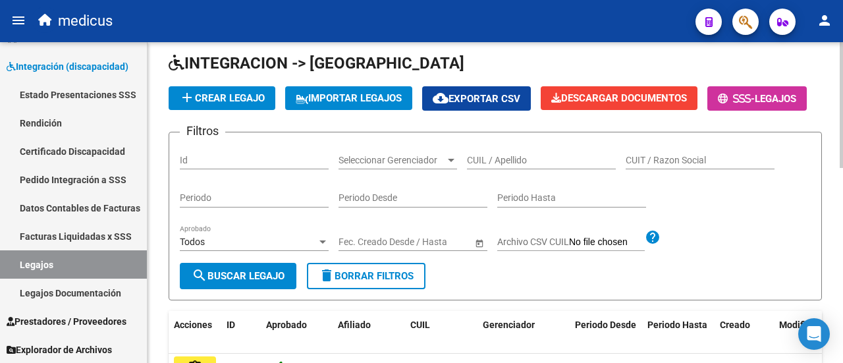
click at [474, 166] on input "CUIL / Apellido" at bounding box center [541, 160] width 149 height 11
paste input "27541672015"
type input "27541672015"
click at [254, 282] on span "search Buscar Legajo" at bounding box center [238, 276] width 93 height 12
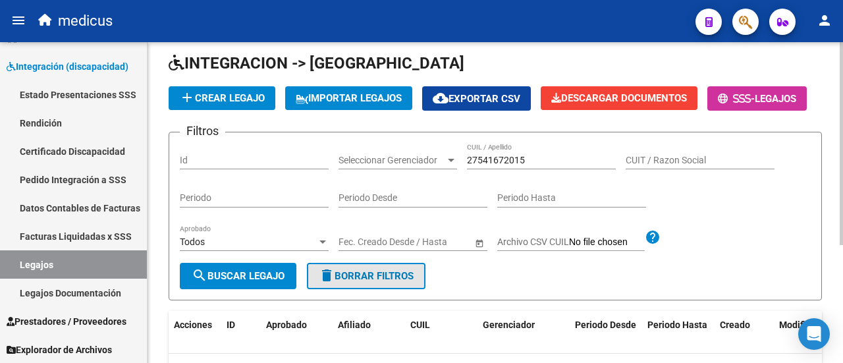
click at [422, 289] on button "delete Borrar Filtros" at bounding box center [366, 276] width 119 height 26
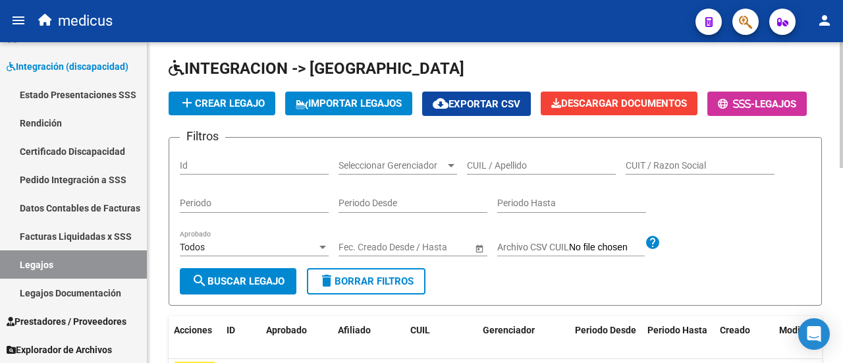
scroll to position [132, 0]
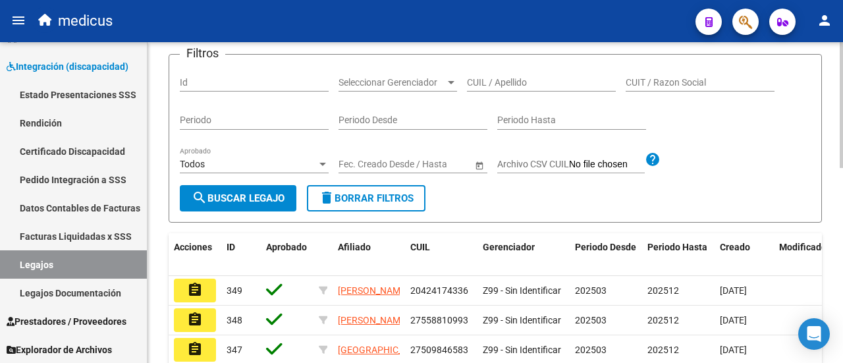
click at [393, 212] on button "delete Borrar Filtros" at bounding box center [366, 198] width 119 height 26
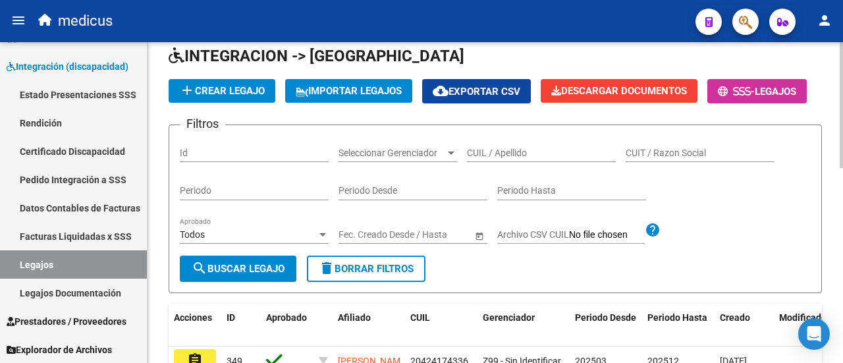
scroll to position [0, 0]
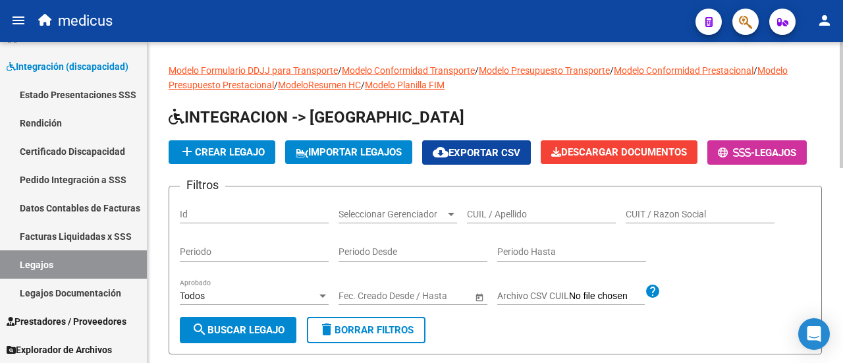
click at [507, 220] on input "CUIL / Apellido" at bounding box center [541, 214] width 149 height 11
paste input "27541672015"
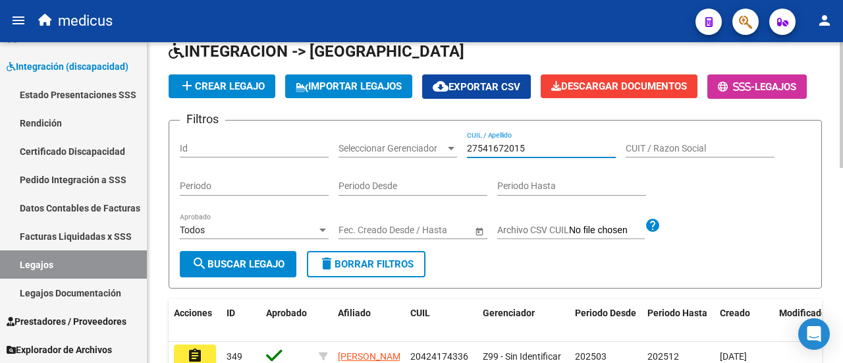
scroll to position [132, 0]
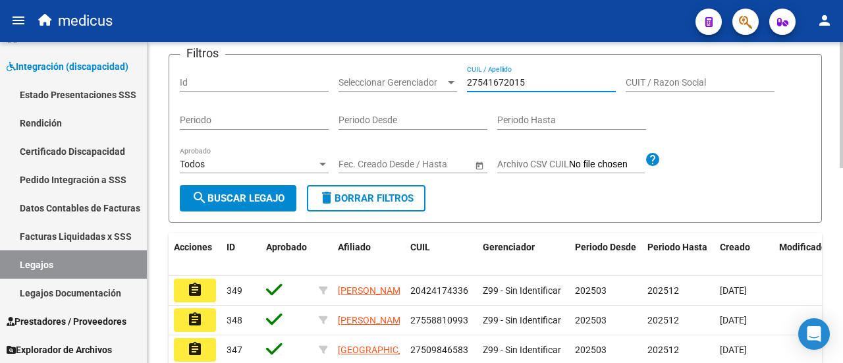
type input "27541672015"
click at [273, 204] on span "search Buscar Legajo" at bounding box center [238, 198] width 93 height 12
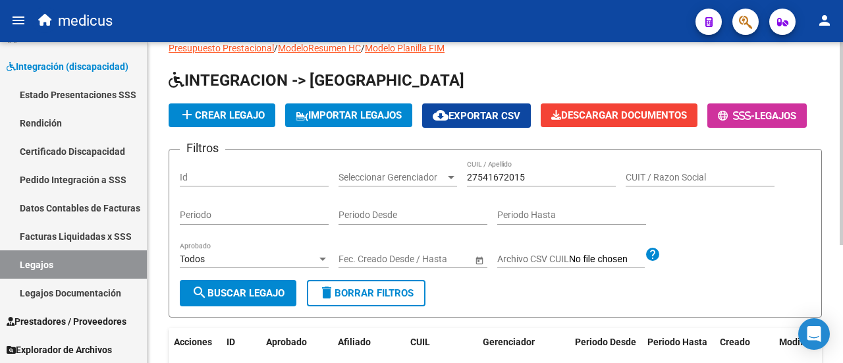
scroll to position [66, 0]
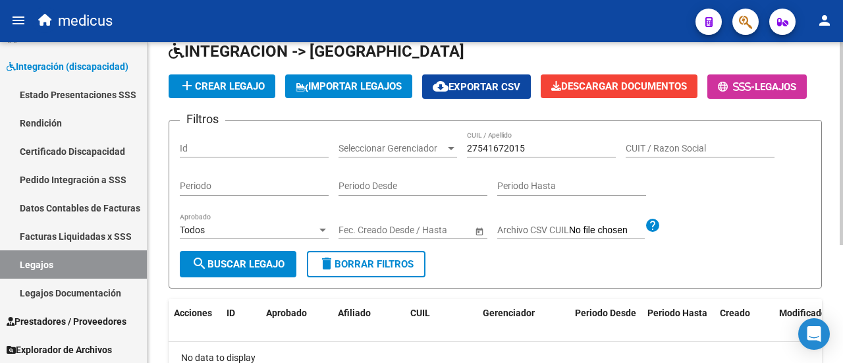
click at [360, 270] on span "delete Borrar Filtros" at bounding box center [366, 264] width 95 height 12
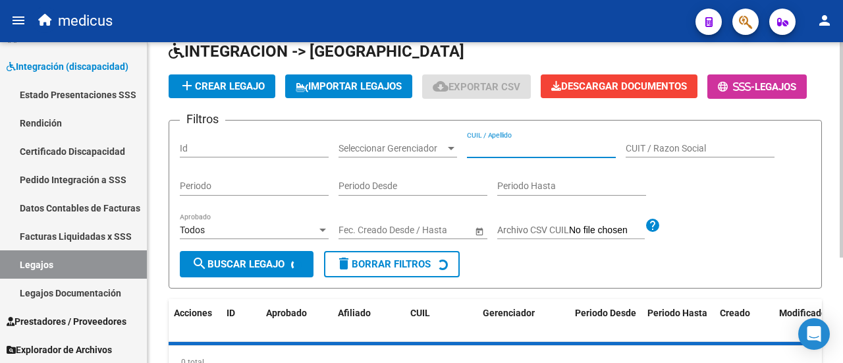
click at [526, 154] on input "CUIL / Apellido" at bounding box center [541, 148] width 149 height 11
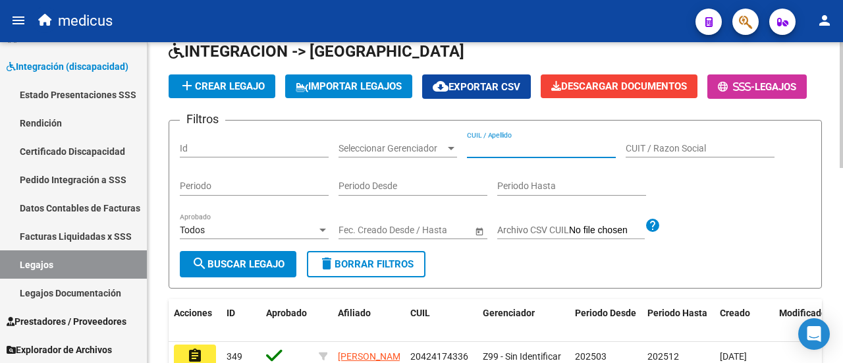
paste input "27541672015"
type input "27541672015"
click at [241, 277] on button "search Buscar Legajo" at bounding box center [238, 264] width 117 height 26
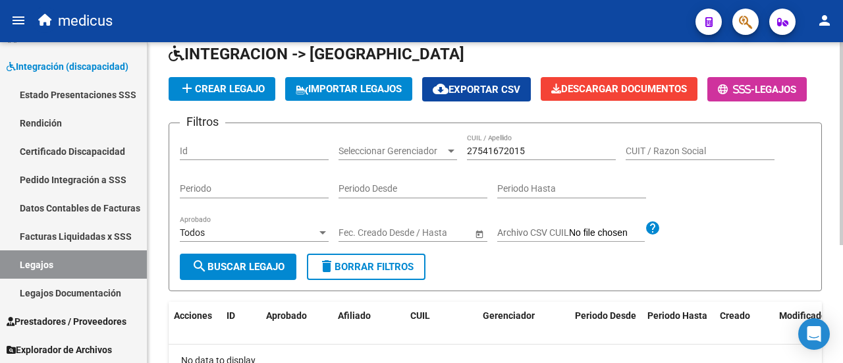
scroll to position [132, 0]
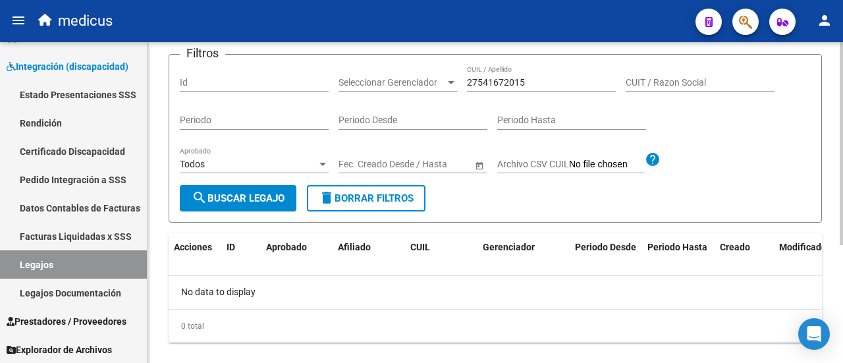
click at [217, 212] on button "search Buscar Legajo" at bounding box center [238, 198] width 117 height 26
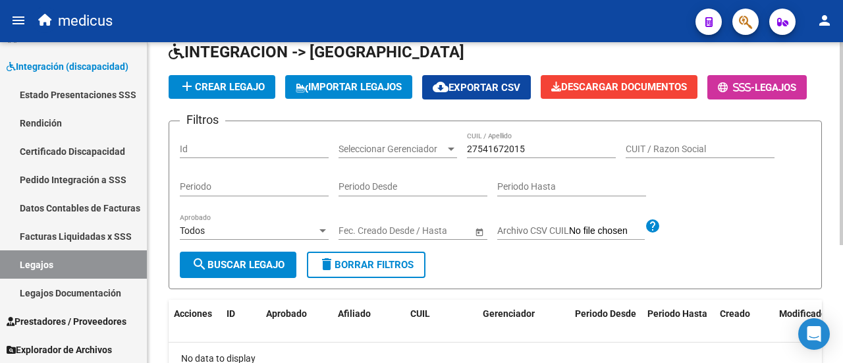
scroll to position [0, 0]
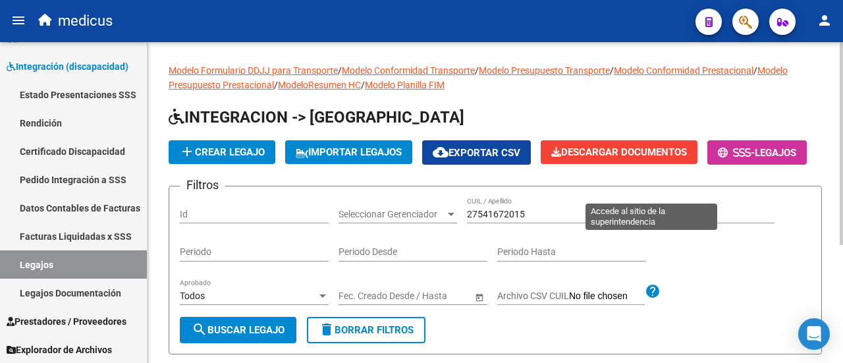
click at [755, 159] on span "Legajos" at bounding box center [776, 153] width 42 height 12
